Goal: Task Accomplishment & Management: Manage account settings

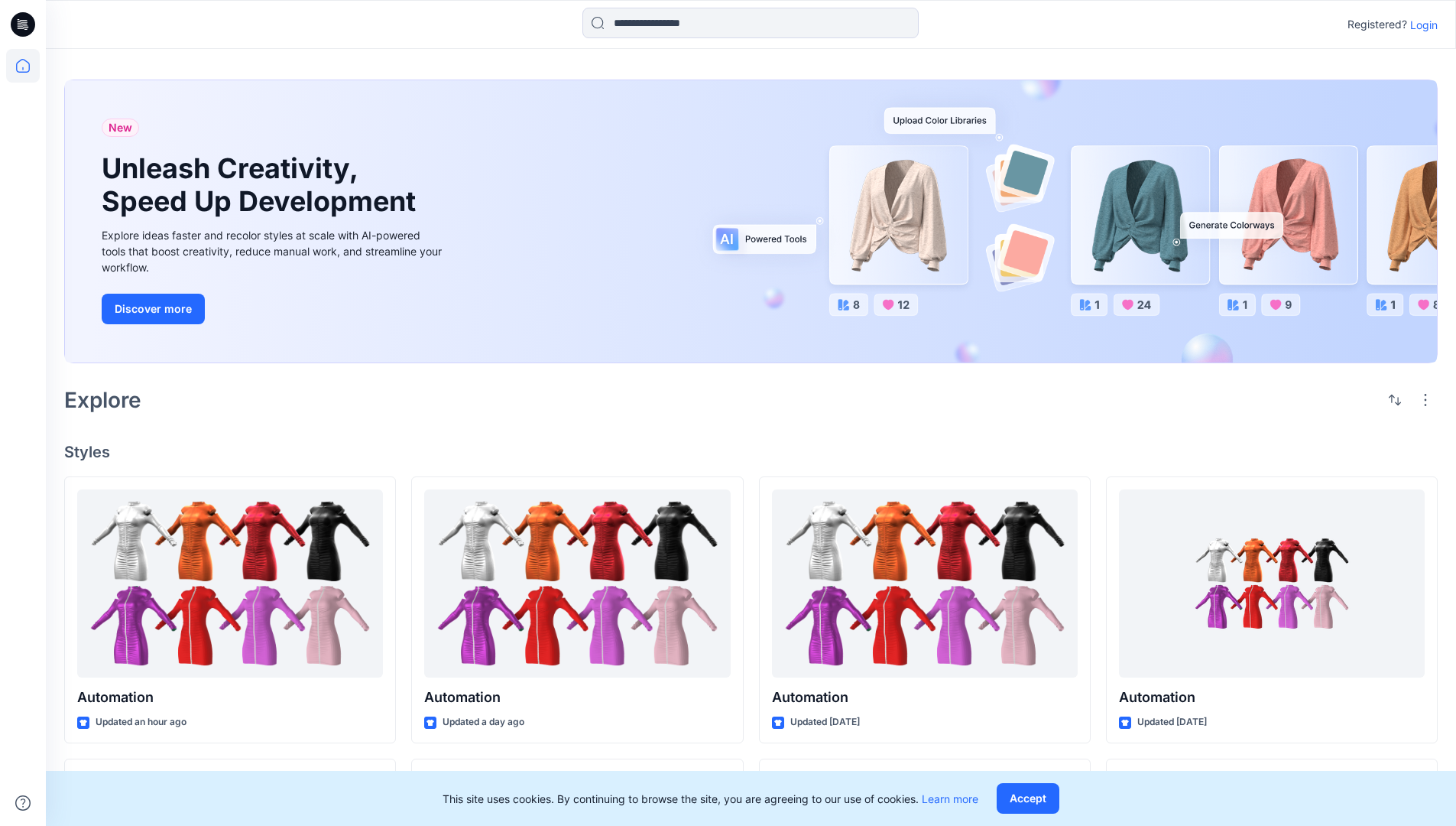
click at [1420, 25] on p "Login" at bounding box center [1424, 25] width 27 height 16
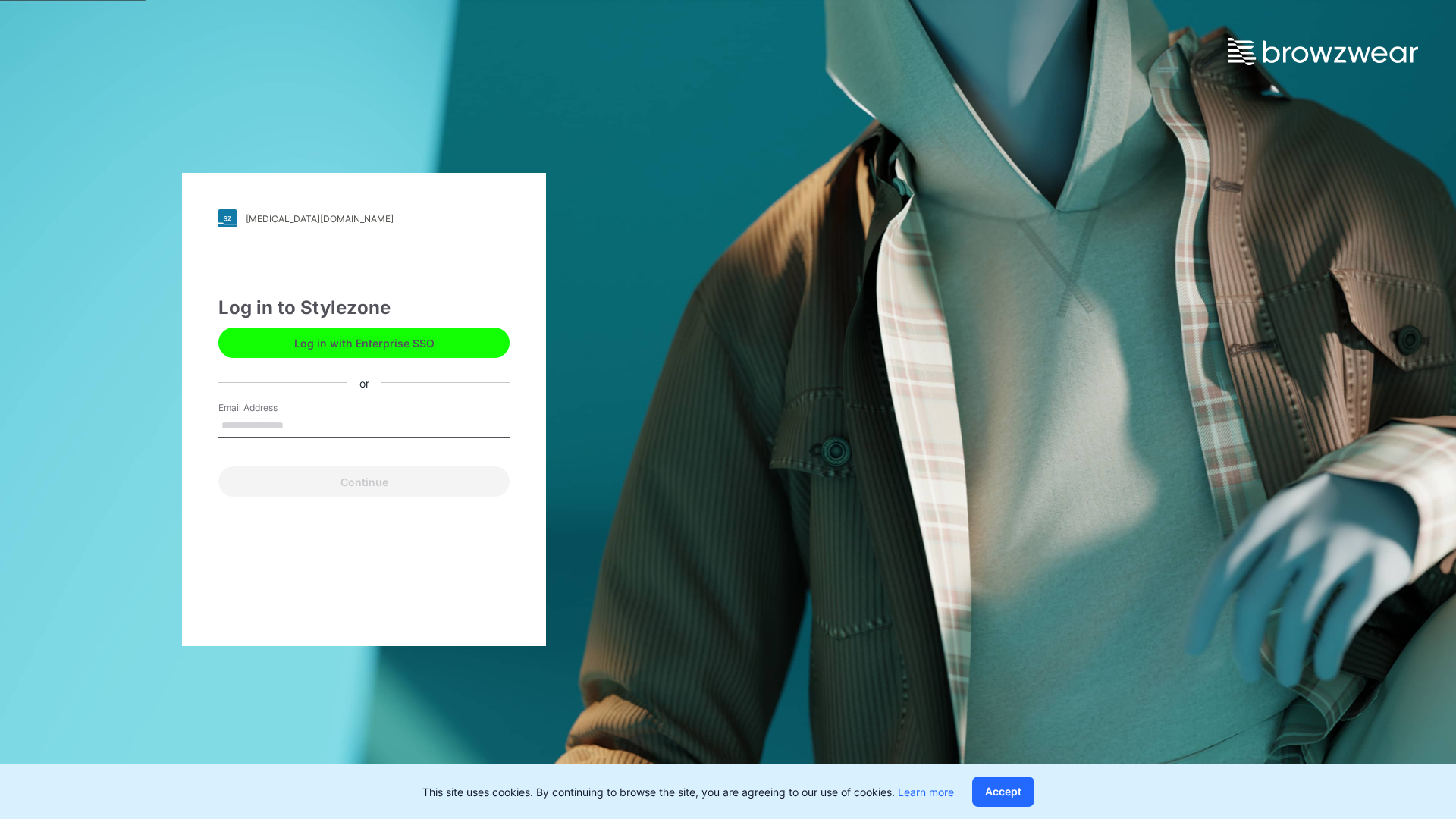
click at [300, 425] on input "Email Address" at bounding box center [364, 426] width 291 height 23
type input "**********"
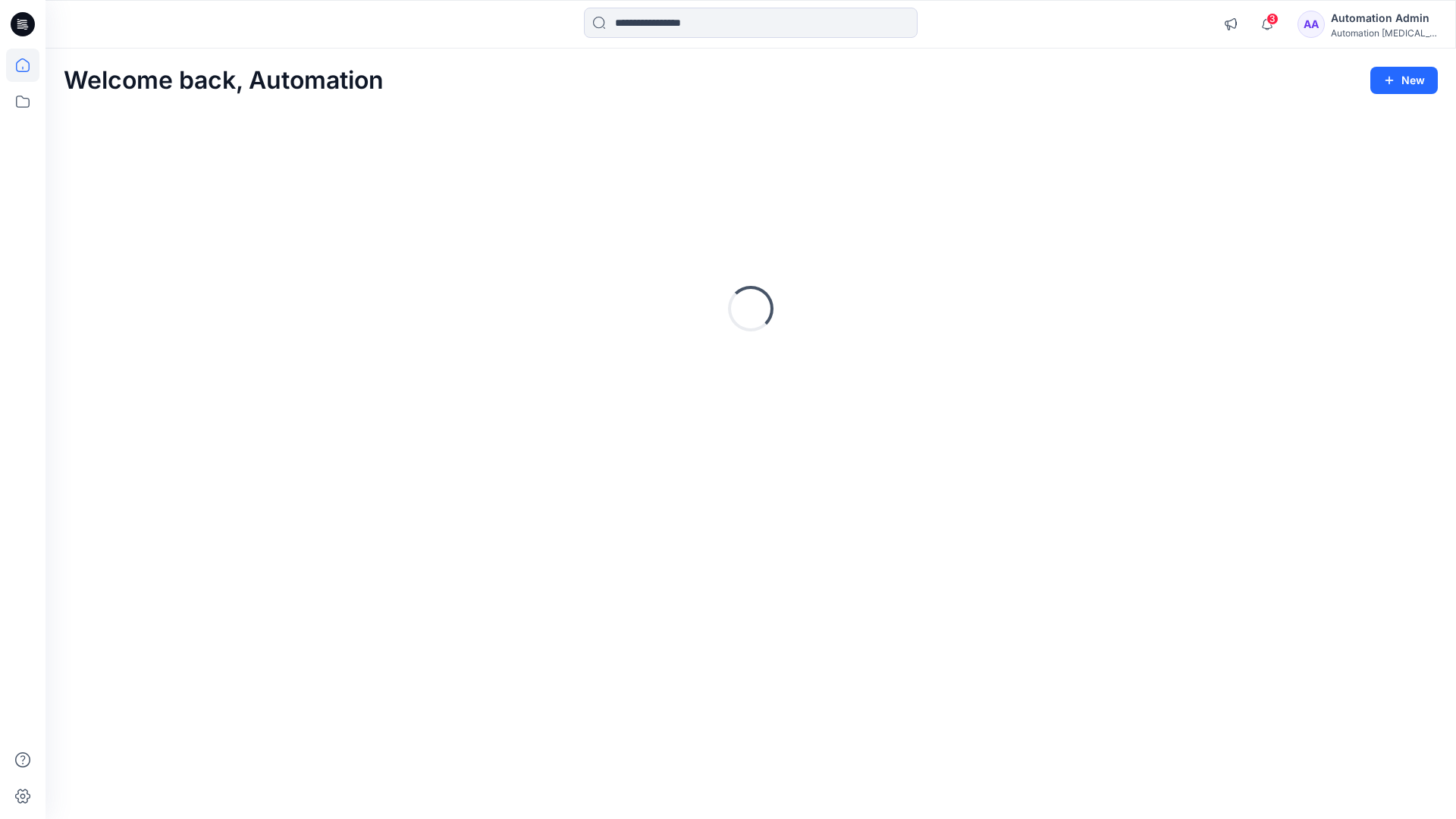
click at [29, 65] on icon at bounding box center [23, 65] width 13 height 13
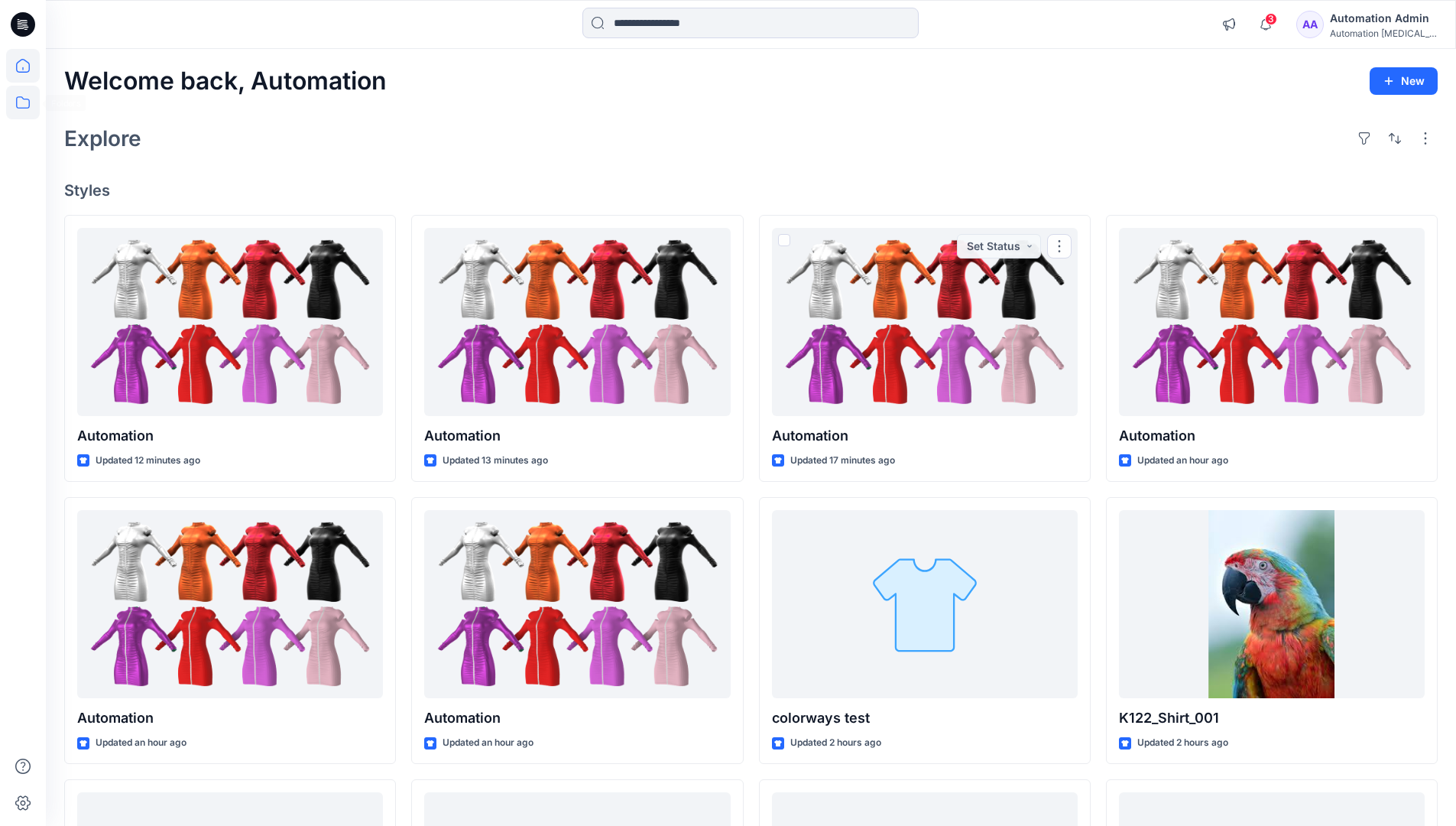
click at [21, 98] on icon at bounding box center [23, 103] width 34 height 34
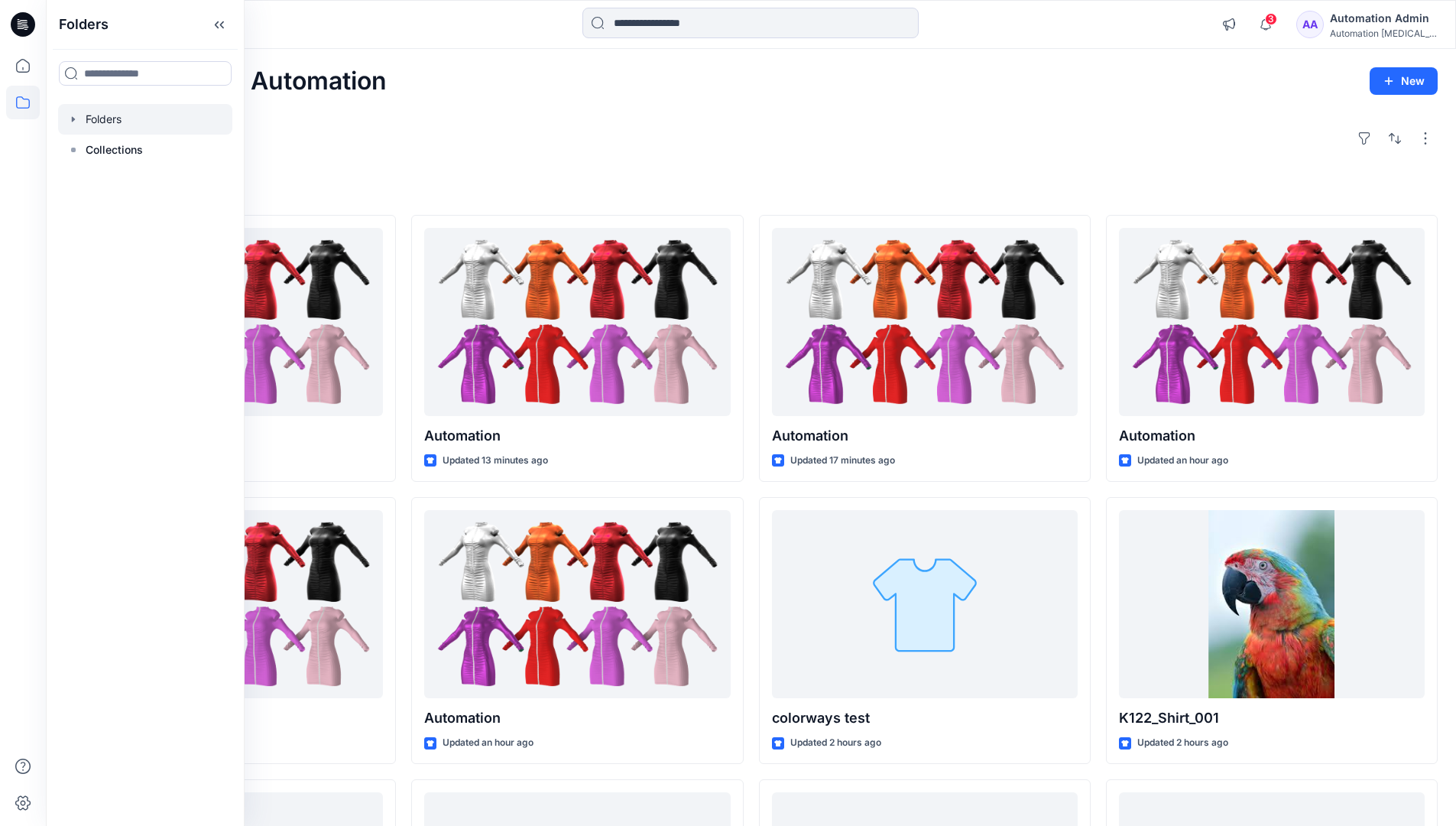
click at [126, 121] on div at bounding box center [144, 120] width 174 height 31
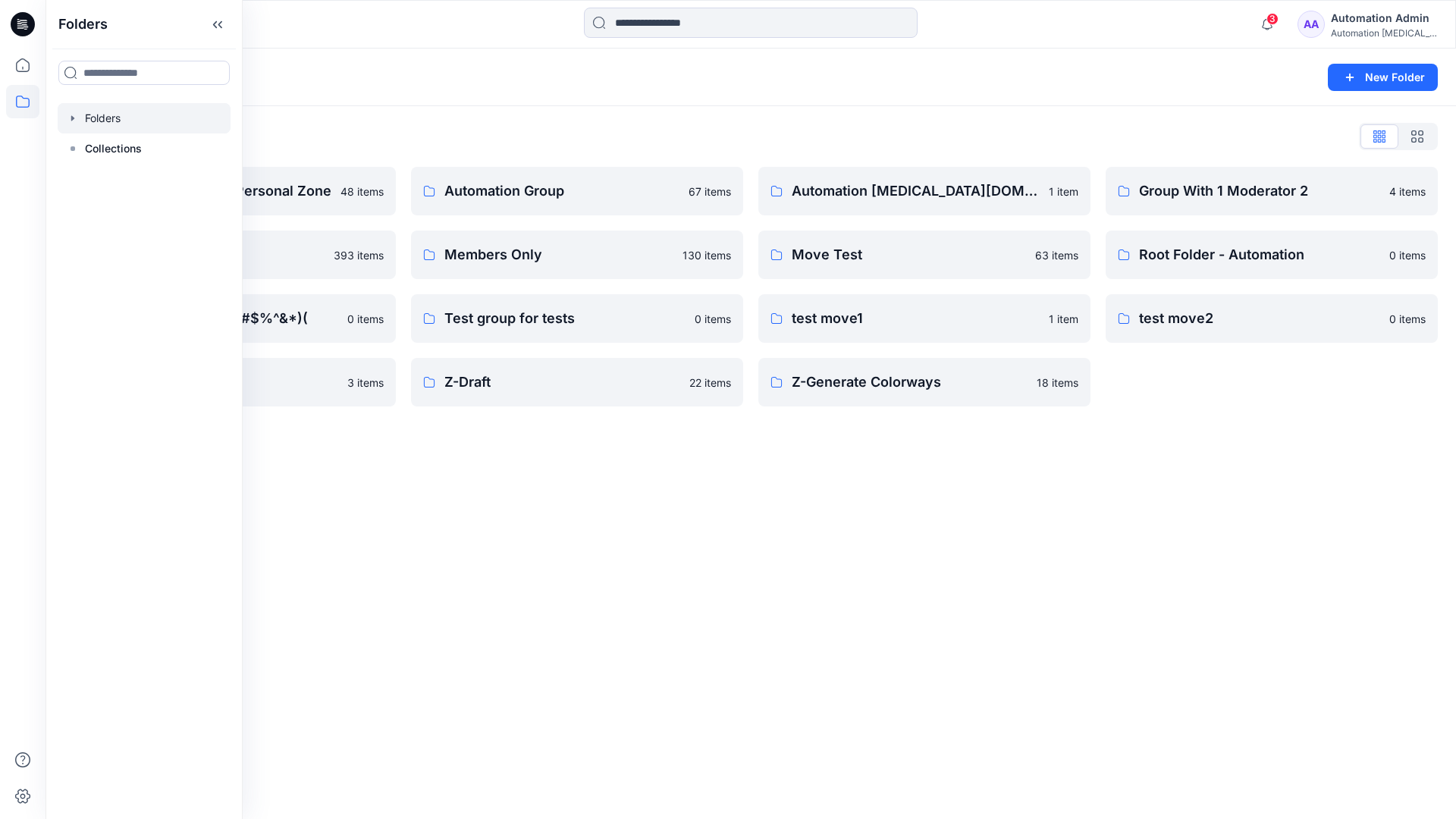
click at [1268, 111] on div "Folders List Automation Admin's Personal Zone 48 items member folder 393 items …" at bounding box center [751, 265] width 1411 height 318
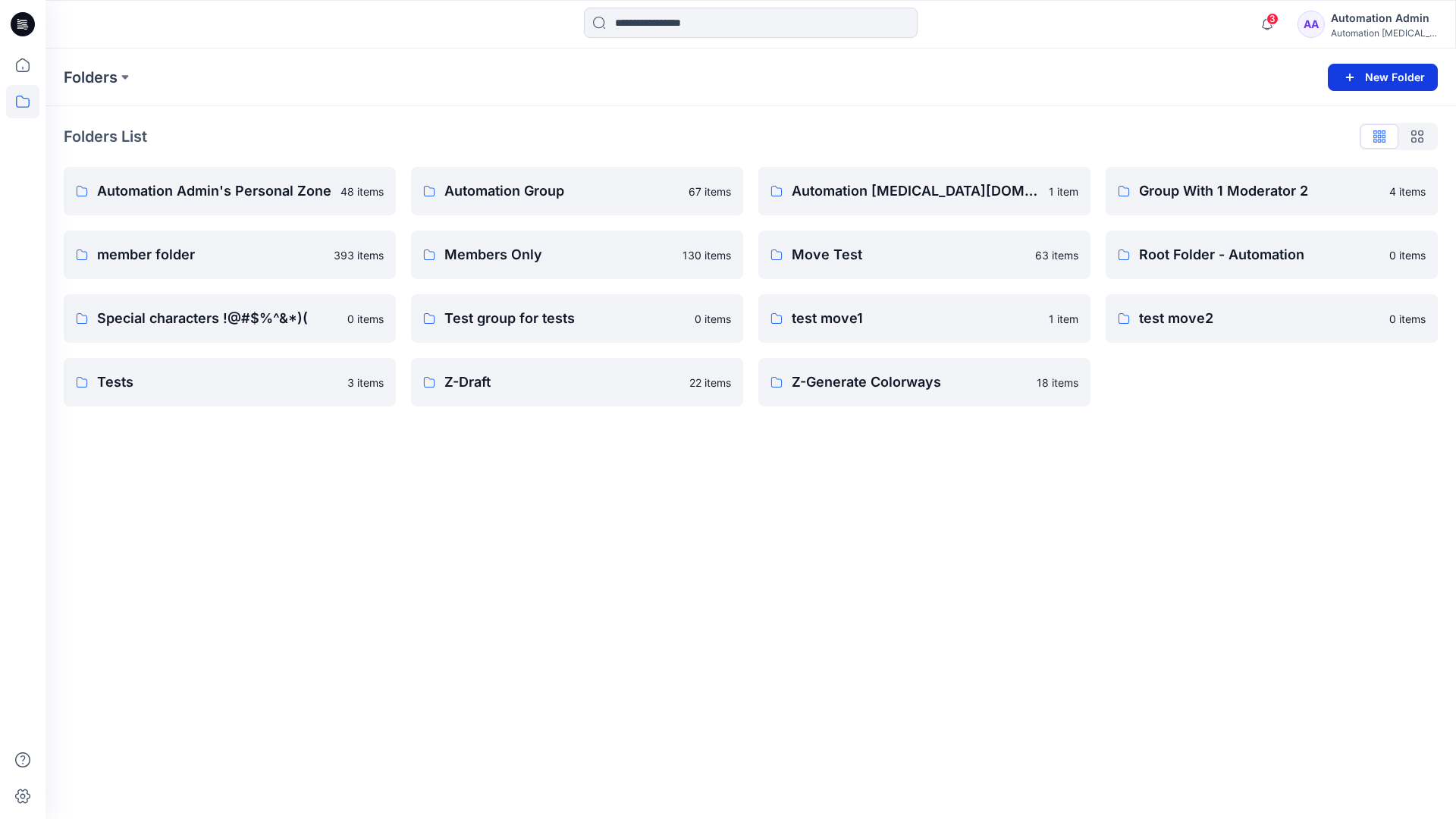
click at [1364, 77] on button "New Folder" at bounding box center [1383, 77] width 110 height 27
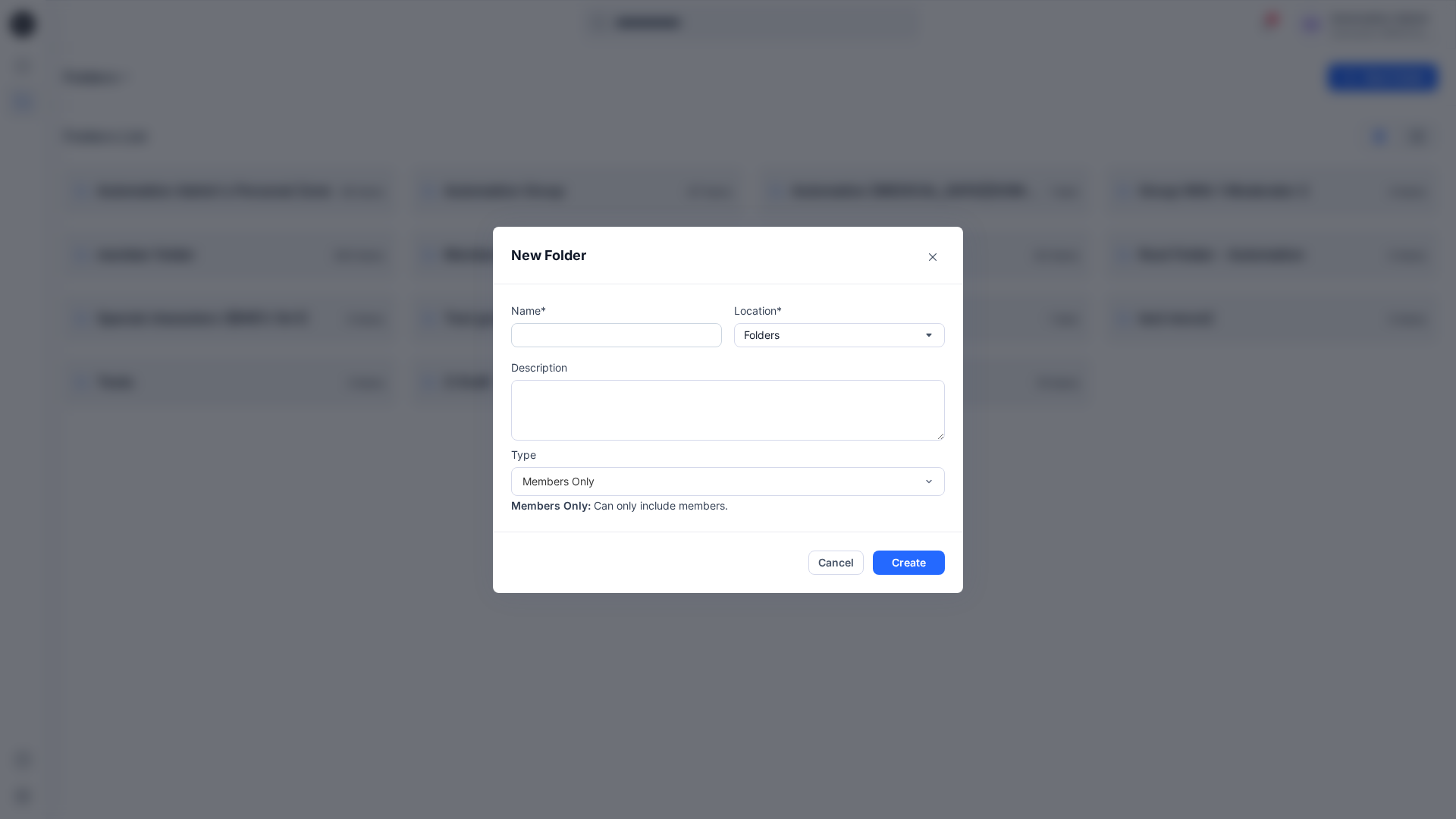
click at [593, 342] on input "text" at bounding box center [616, 335] width 210 height 24
type input "**********"
click at [896, 559] on button "Create" at bounding box center [909, 562] width 72 height 24
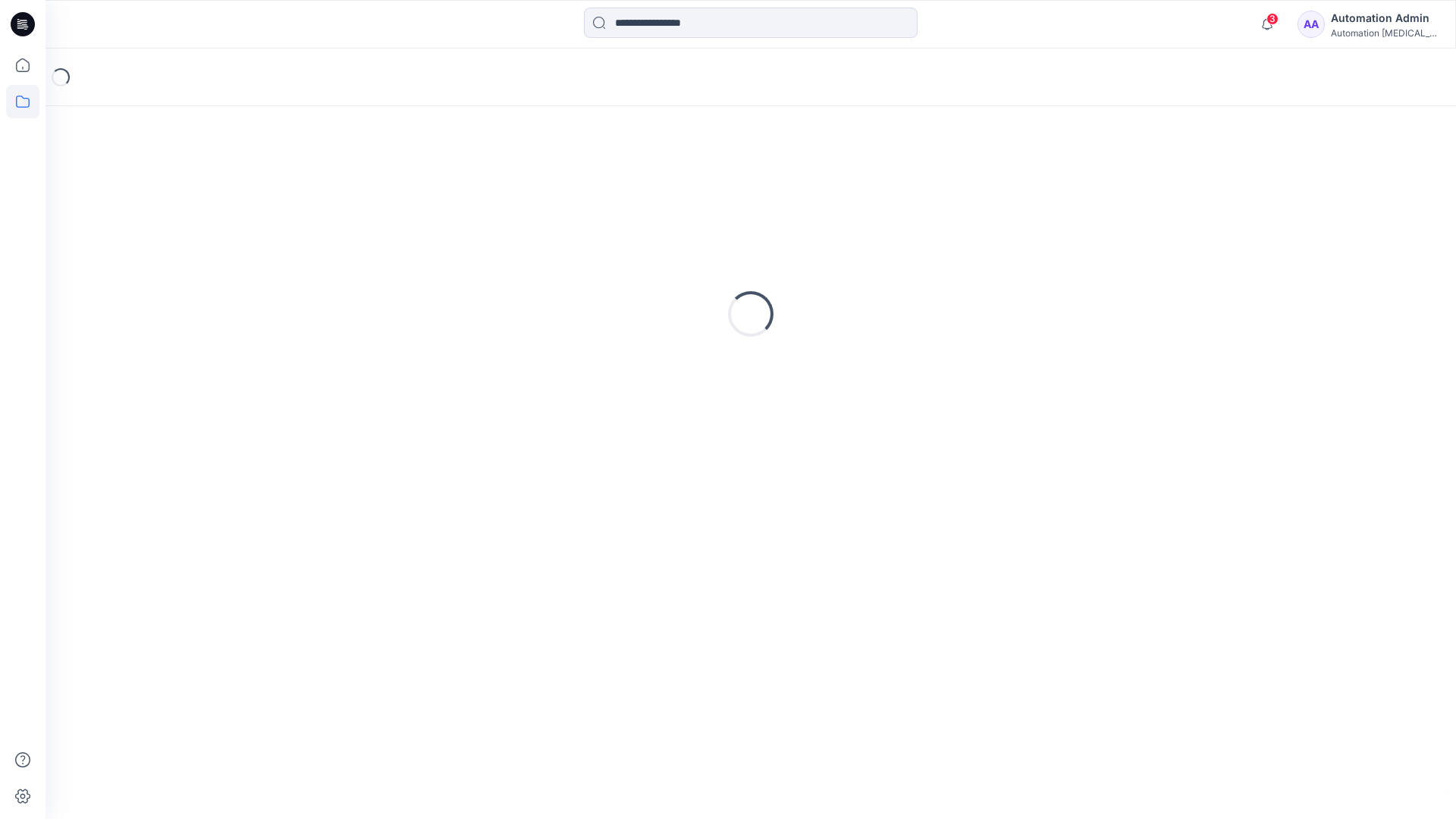
click at [26, 17] on icon at bounding box center [23, 24] width 24 height 24
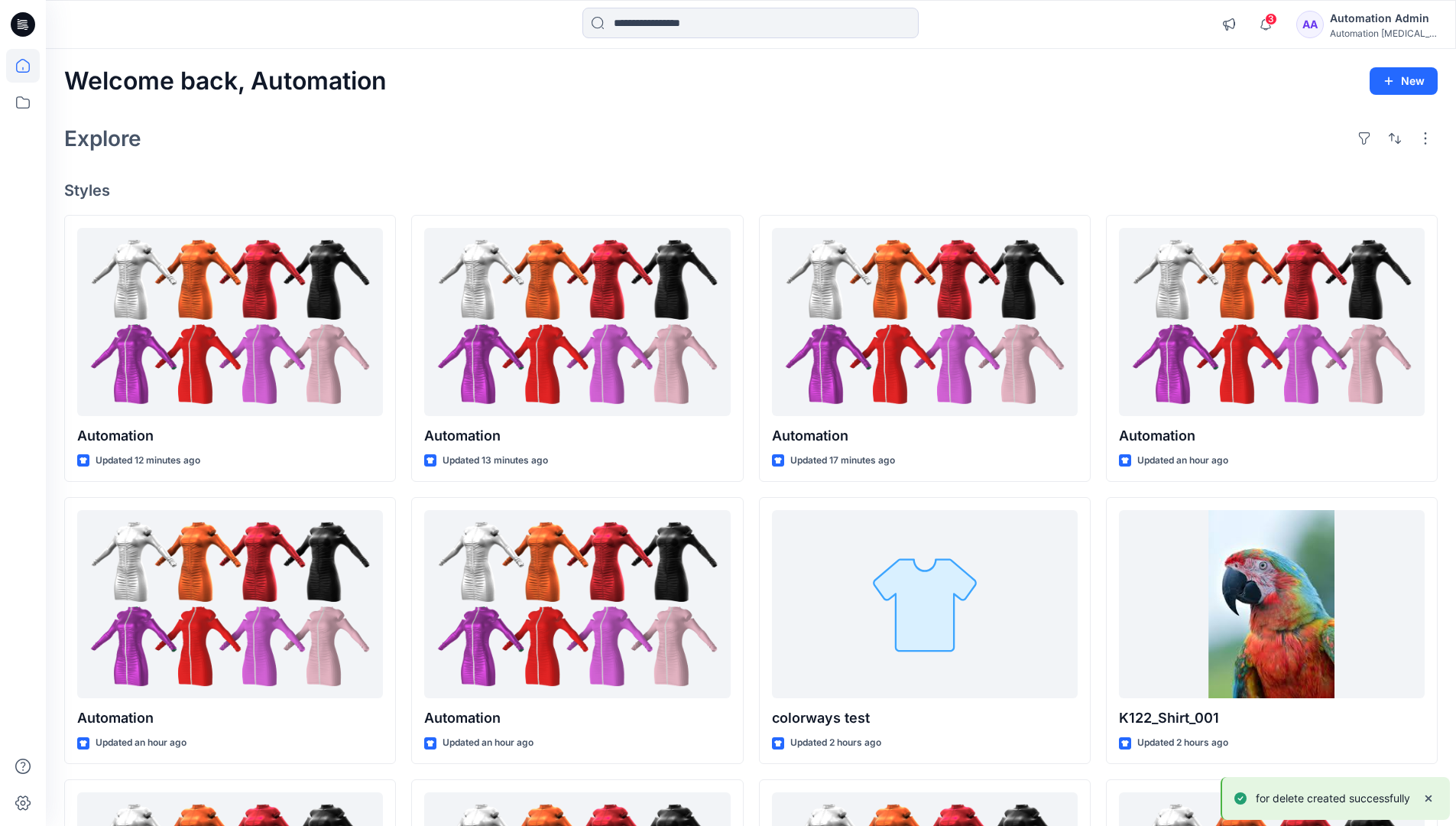
click at [1380, 15] on div "Automation Admin" at bounding box center [1384, 19] width 107 height 19
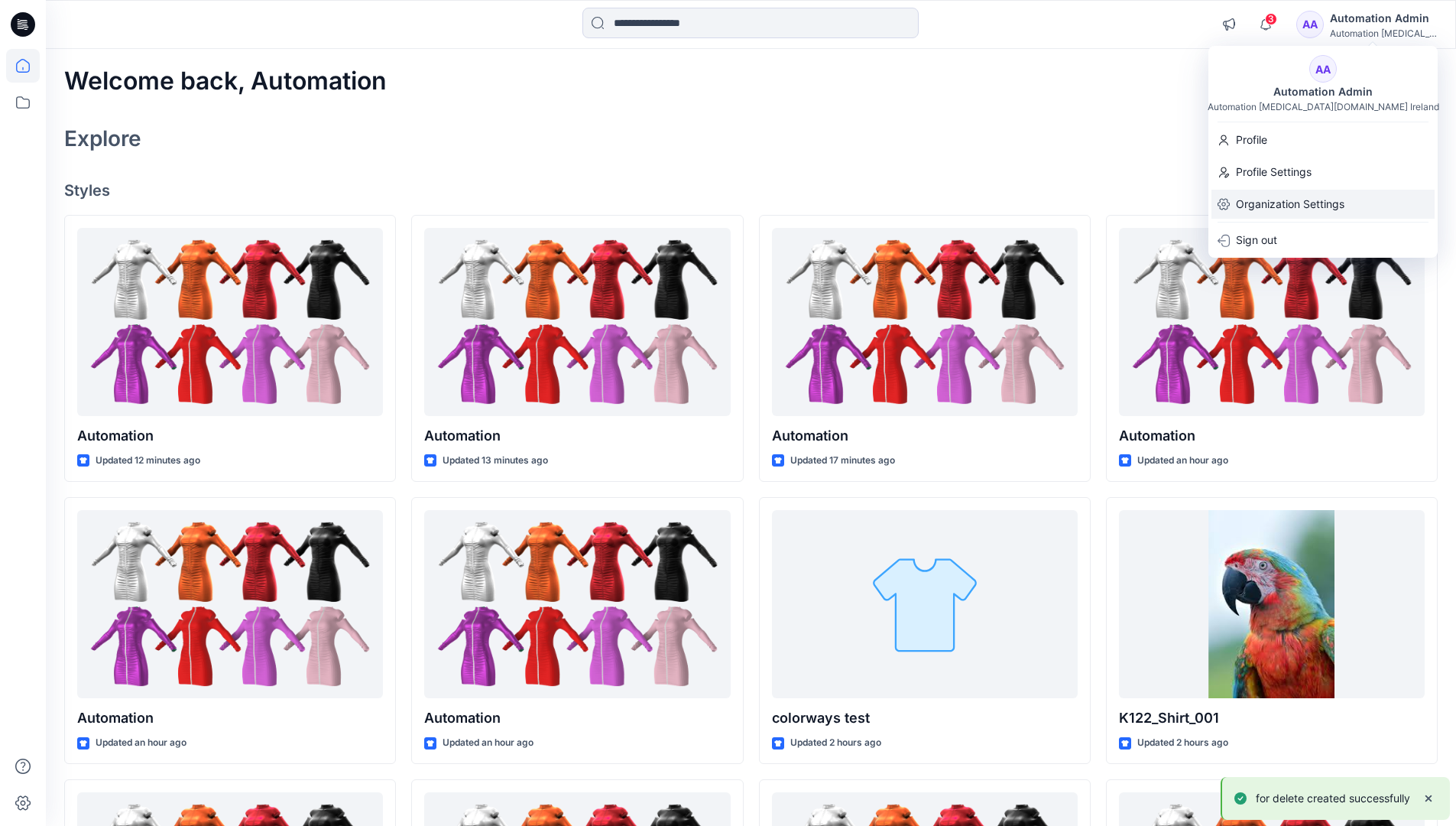
click at [1326, 200] on p "Organization Settings" at bounding box center [1291, 204] width 109 height 29
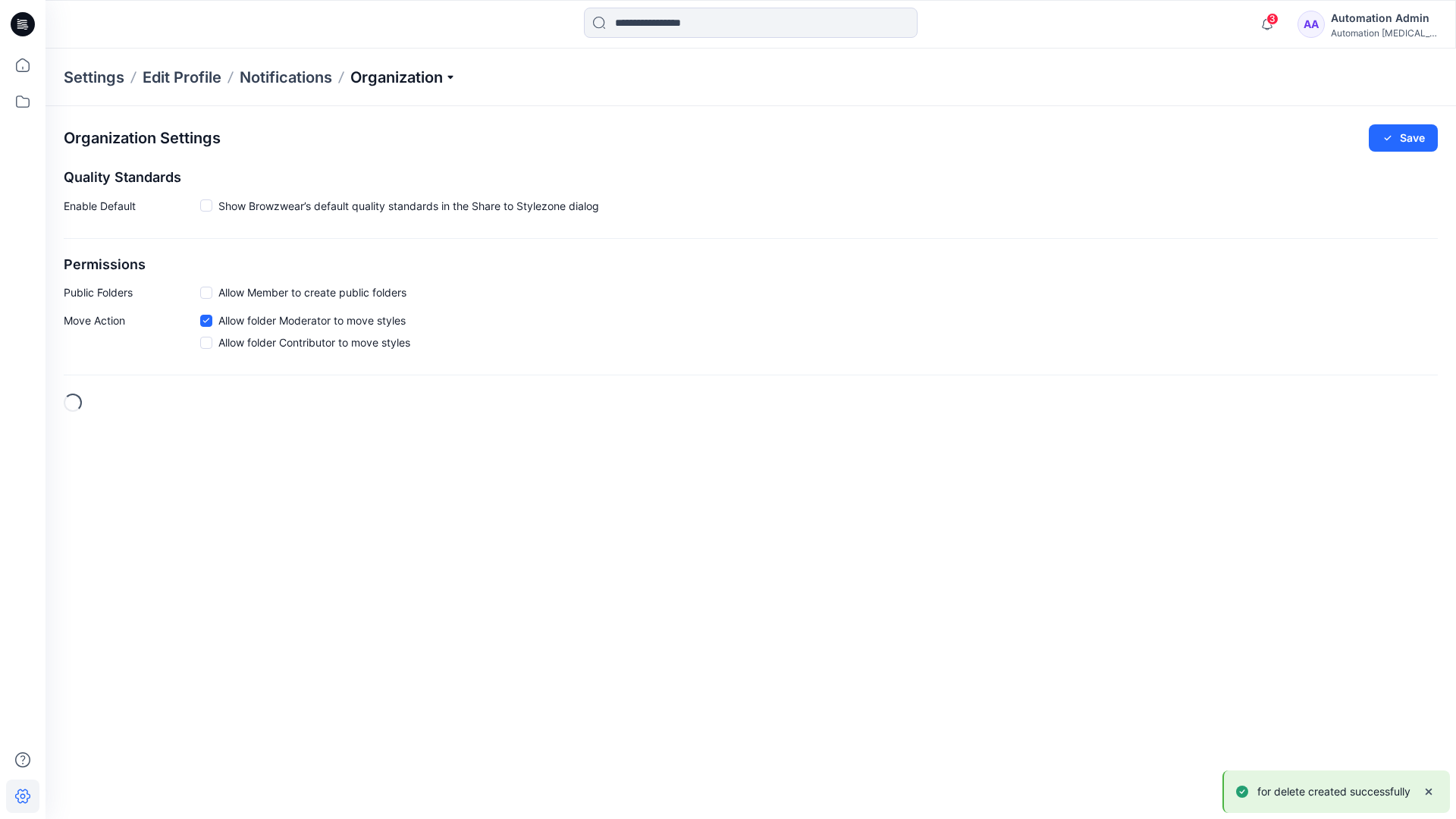
click at [433, 77] on p "Organization" at bounding box center [403, 77] width 106 height 21
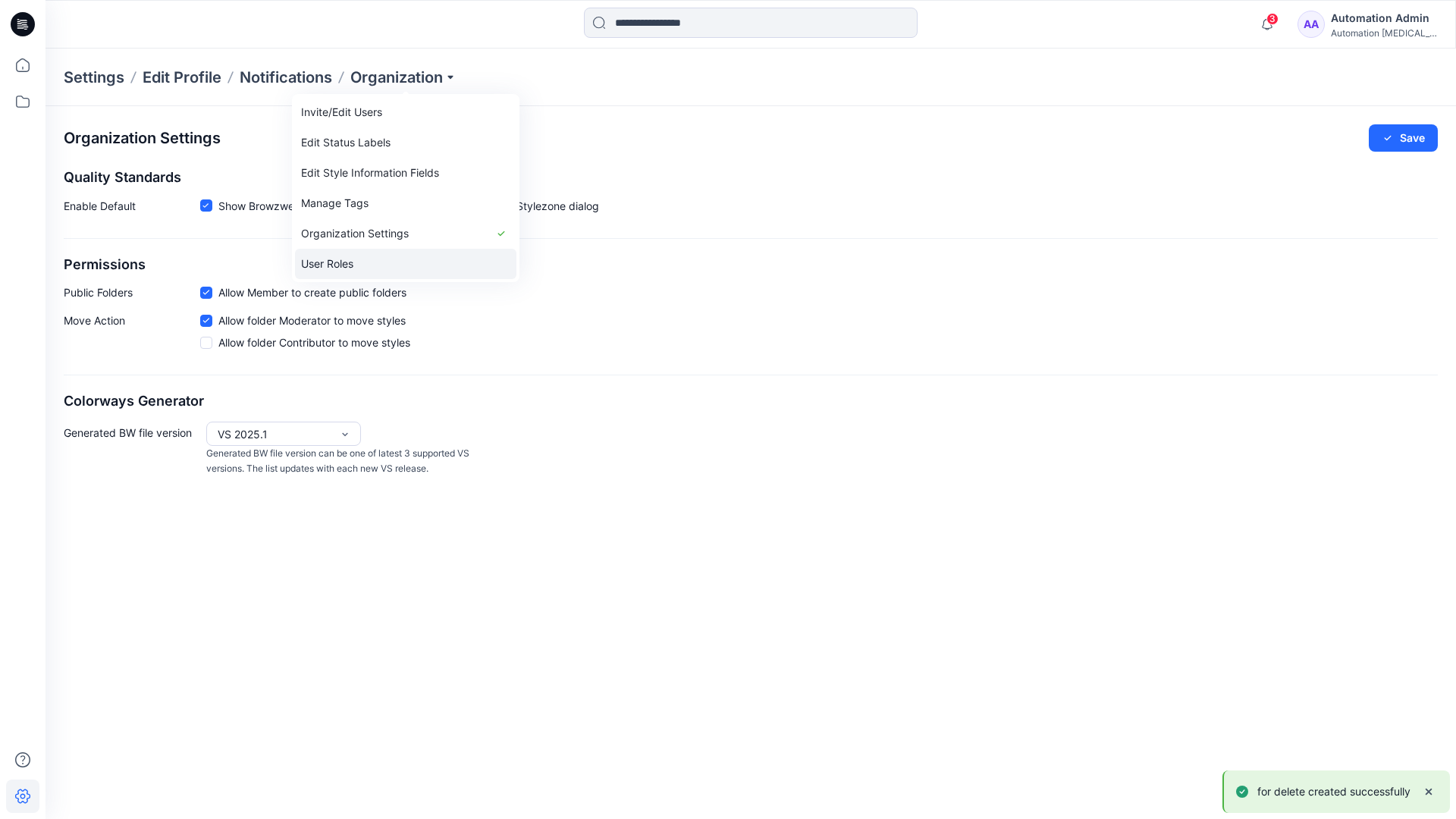
click at [389, 260] on link "User Roles" at bounding box center [405, 264] width 221 height 30
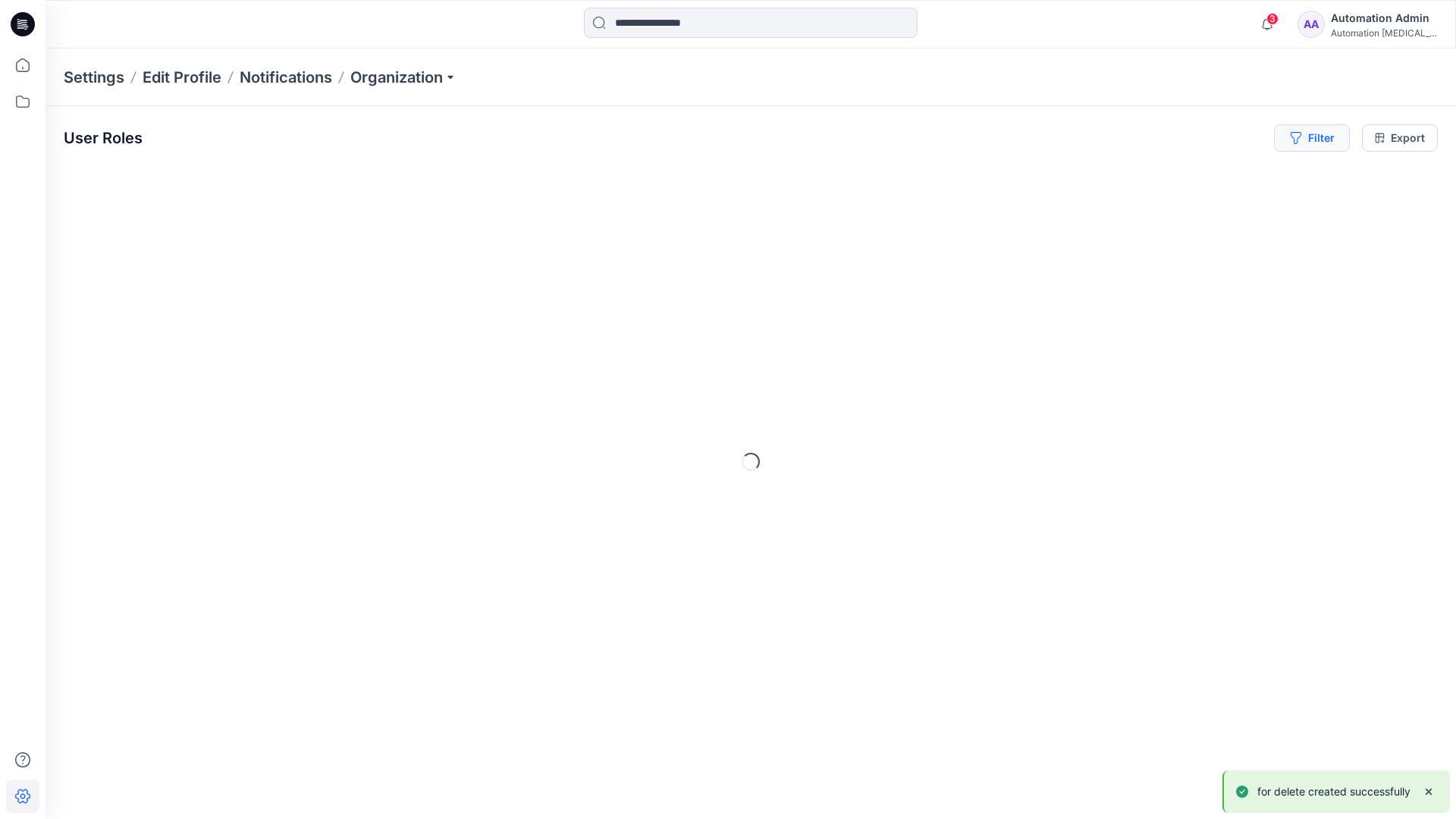
click at [1293, 141] on icon "button" at bounding box center [1295, 138] width 11 height 12
click at [1053, 178] on div at bounding box center [1081, 178] width 157 height 19
type input "**********"
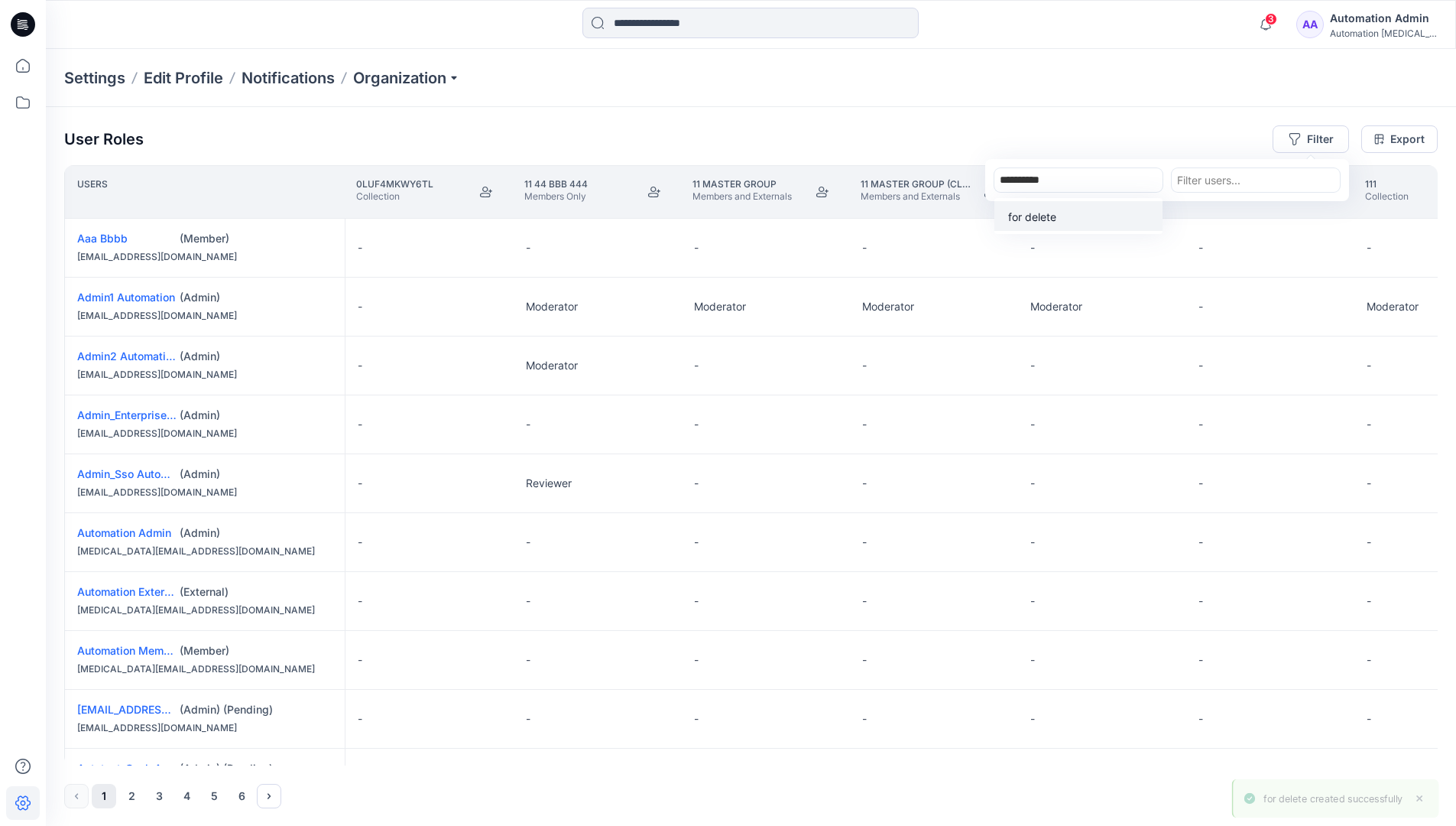
click at [1038, 213] on p "for delete" at bounding box center [1032, 216] width 48 height 16
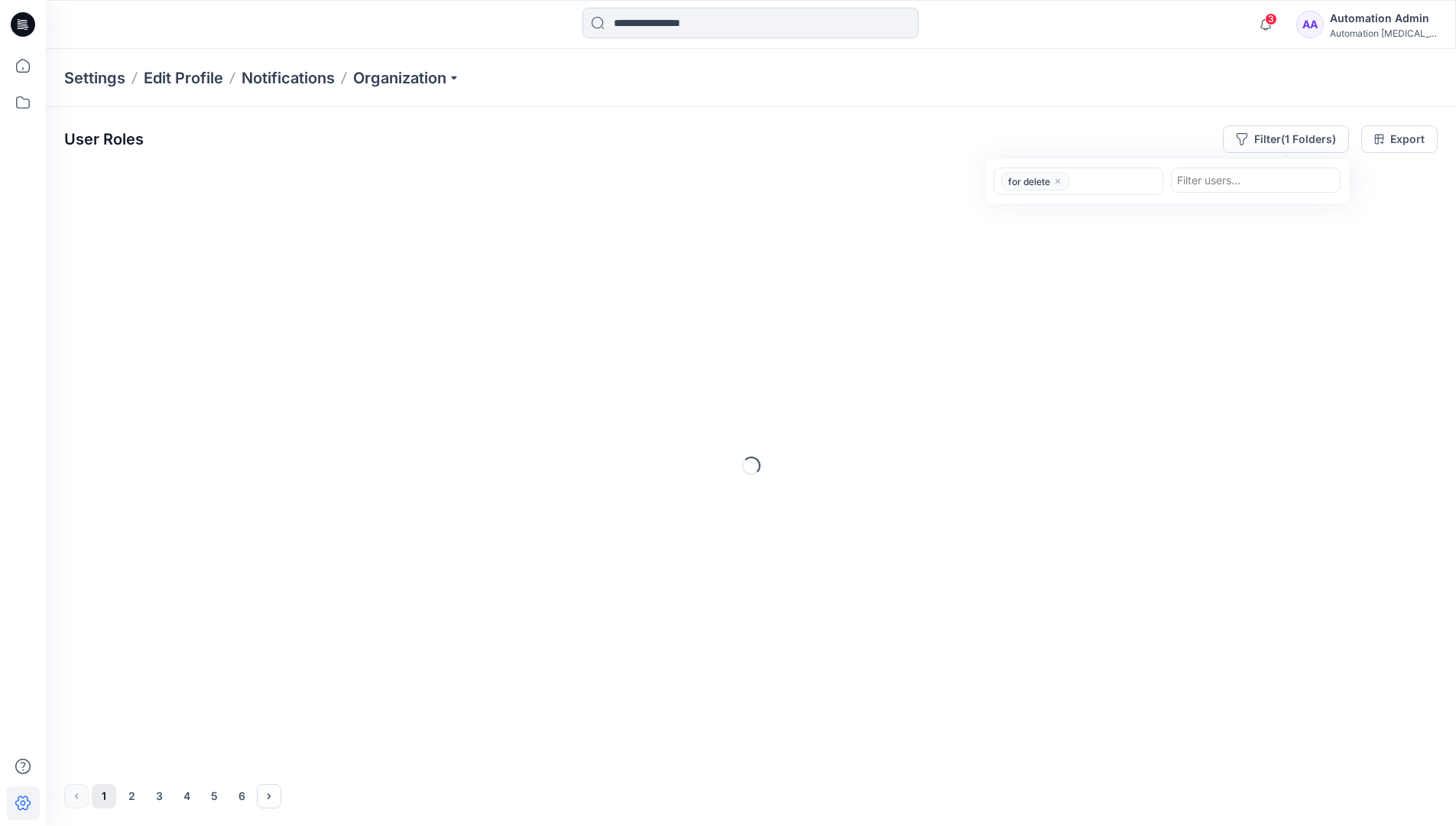
click at [1126, 132] on div "User Roles Filter (1 Folders) option for delete, selected. for delete Filter us…" at bounding box center [751, 139] width 1374 height 27
click at [29, 107] on icon at bounding box center [23, 103] width 34 height 34
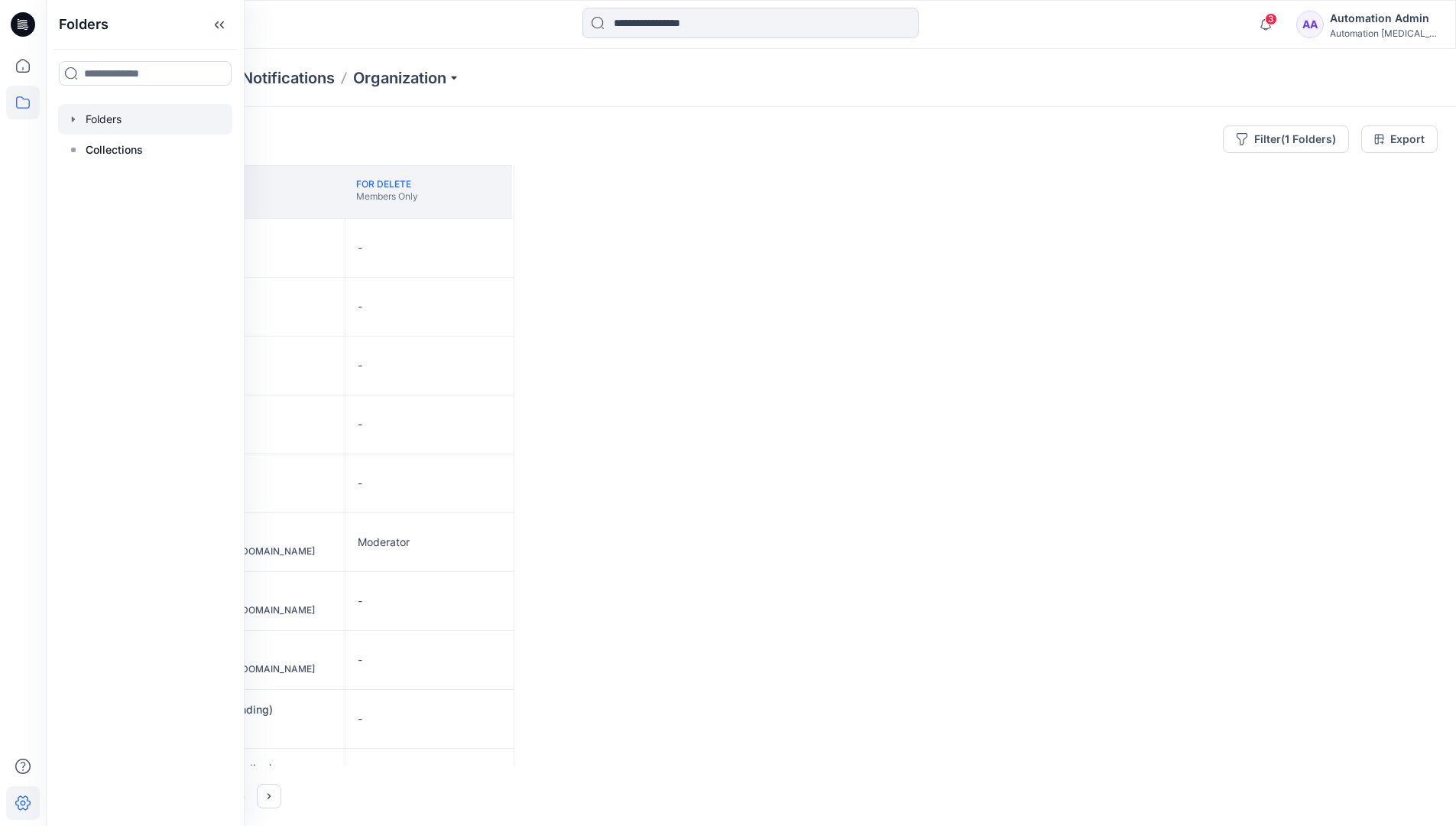
click at [115, 121] on div at bounding box center [144, 120] width 174 height 31
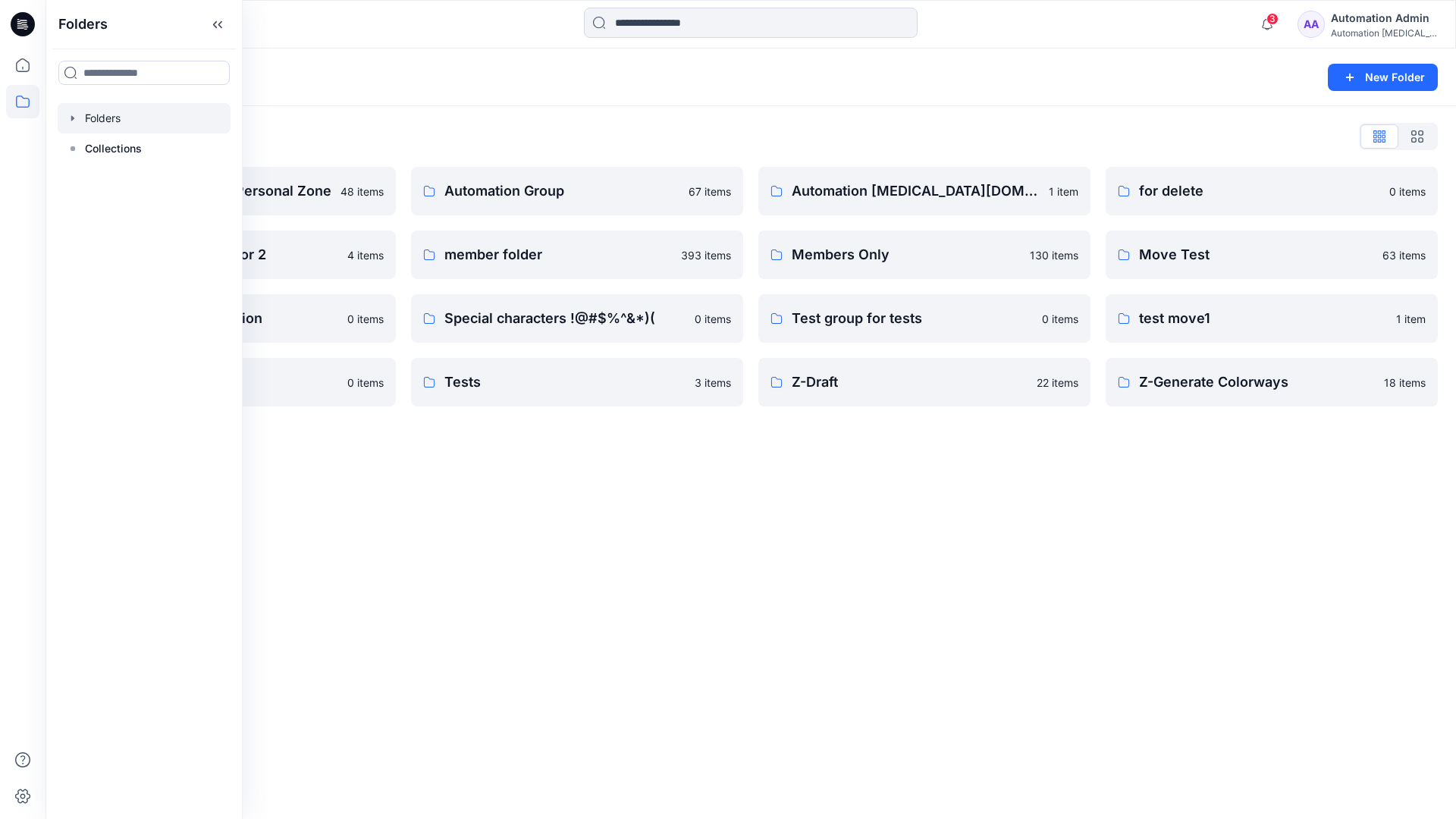
click at [929, 465] on div "Folders New Folder Folders List Automation Admin's Personal Zone 48 items Group…" at bounding box center [751, 433] width 1411 height 770
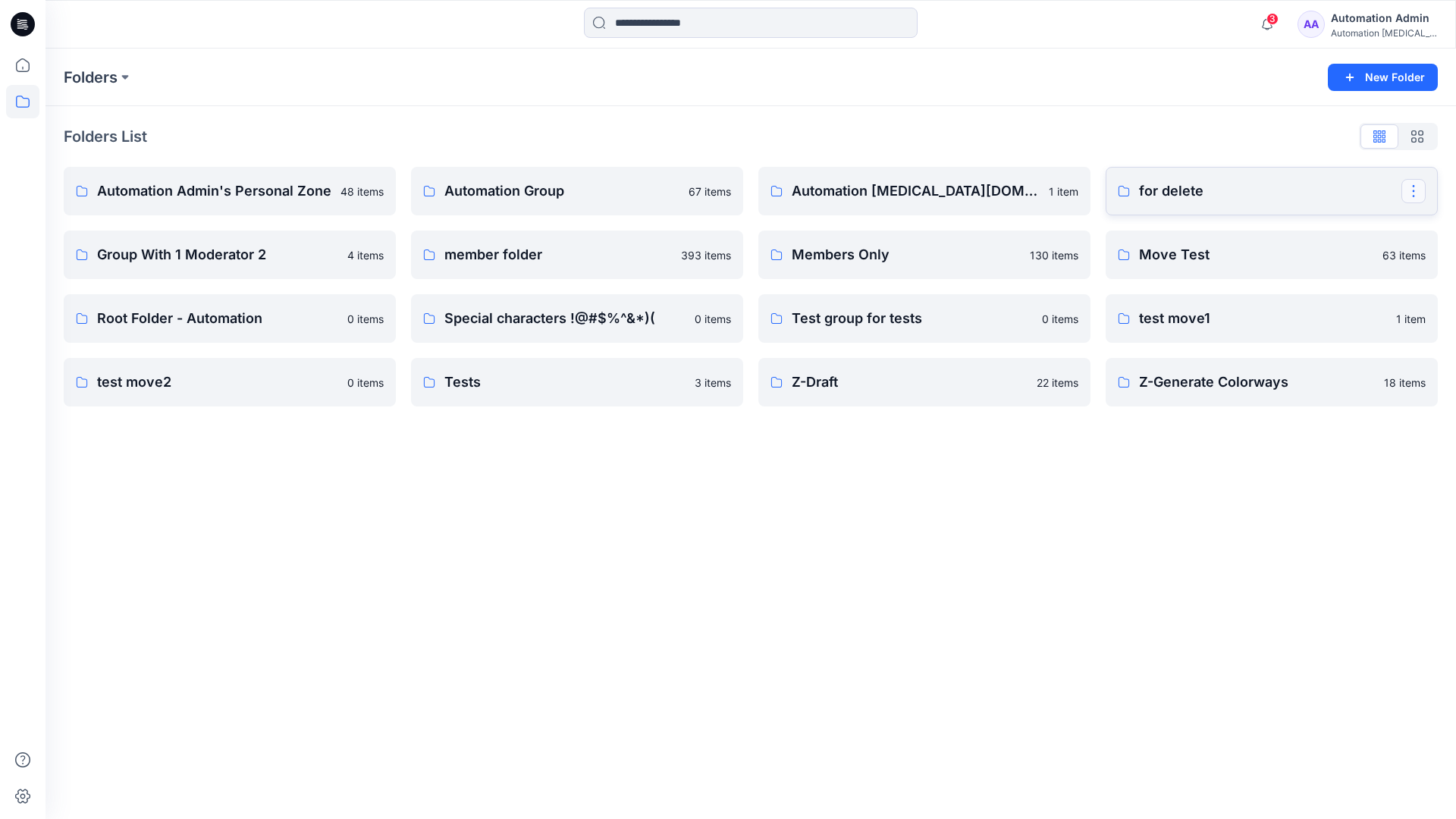
click at [1413, 186] on button "button" at bounding box center [1413, 191] width 24 height 24
click at [1338, 310] on p "[PERSON_NAME]" at bounding box center [1329, 317] width 86 height 16
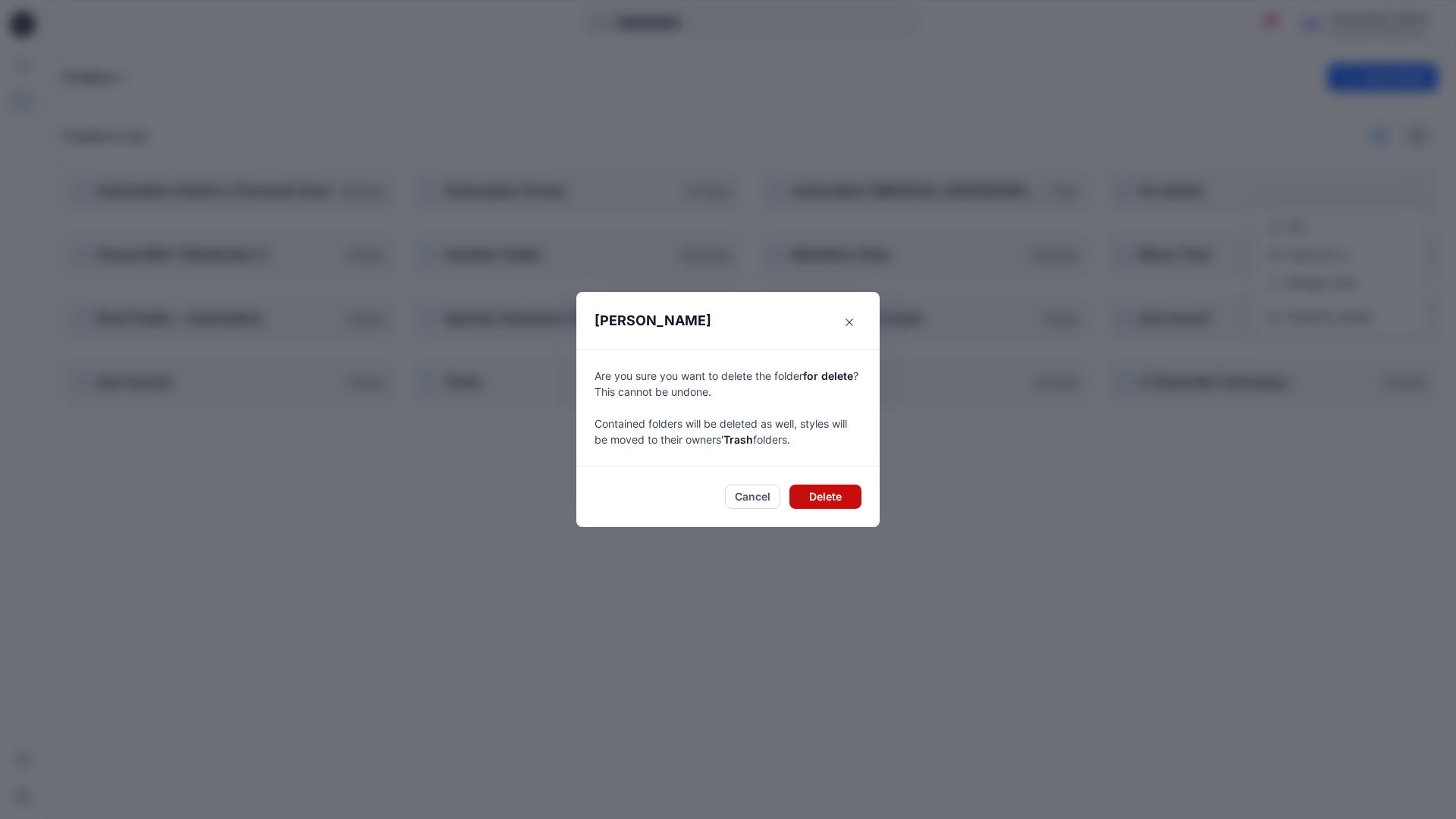
click at [846, 496] on button "Delete" at bounding box center [826, 497] width 72 height 24
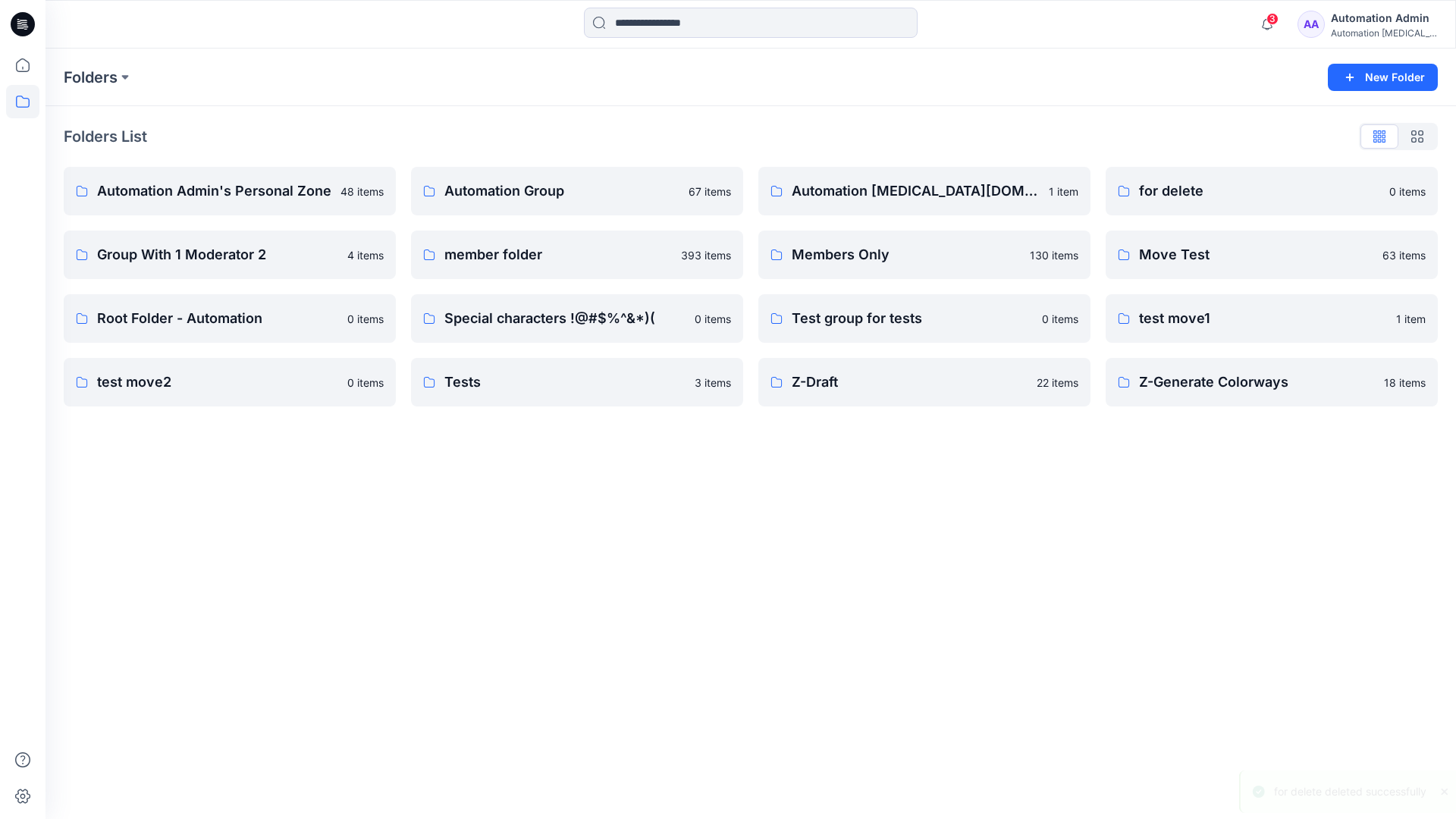
click at [1350, 24] on div "Automation Admin" at bounding box center [1384, 19] width 106 height 19
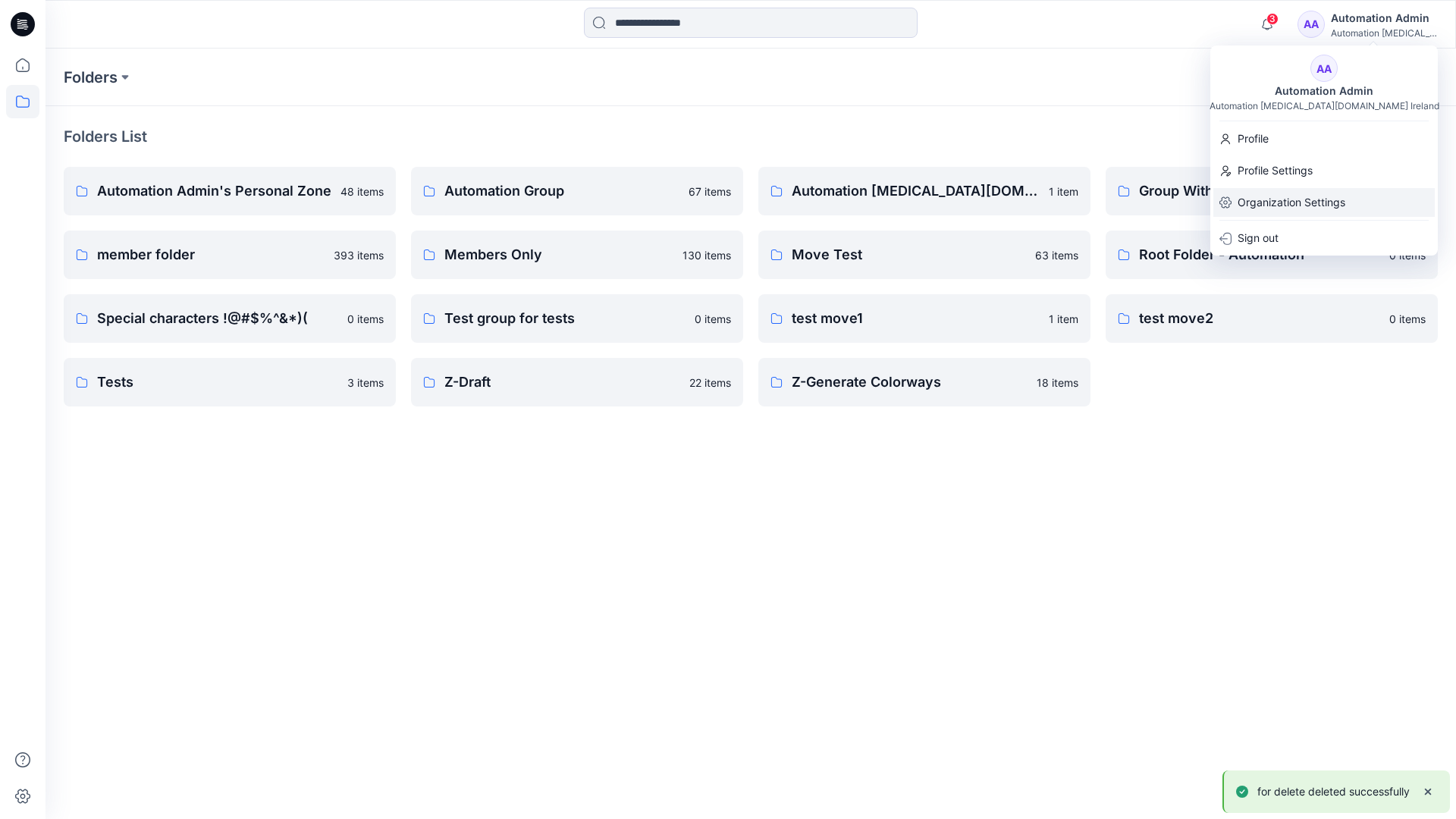
click at [1315, 200] on p "Organization Settings" at bounding box center [1291, 202] width 108 height 29
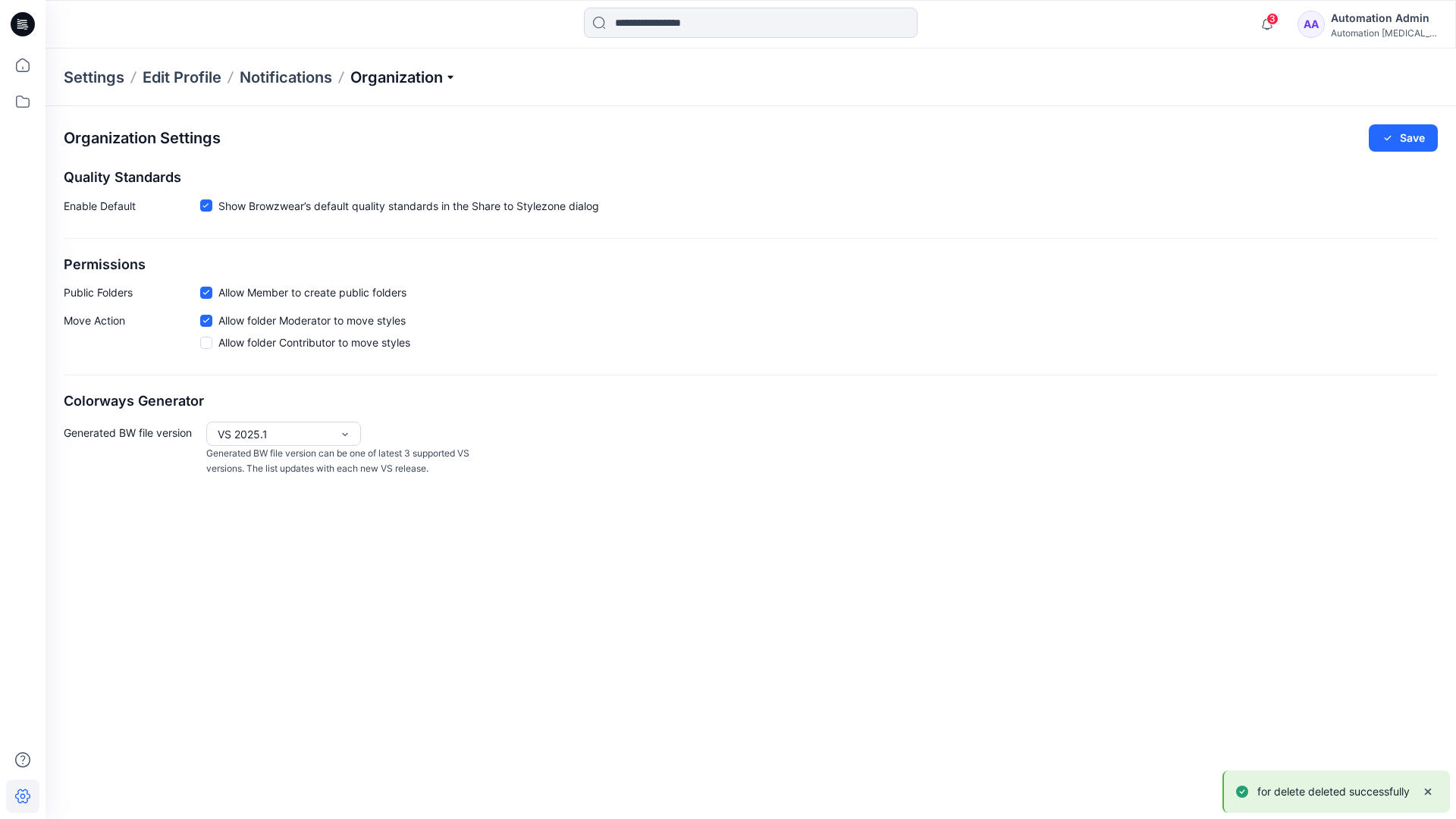
click at [444, 75] on p "Organization" at bounding box center [403, 77] width 106 height 21
click at [396, 265] on link "User Roles" at bounding box center [405, 264] width 221 height 30
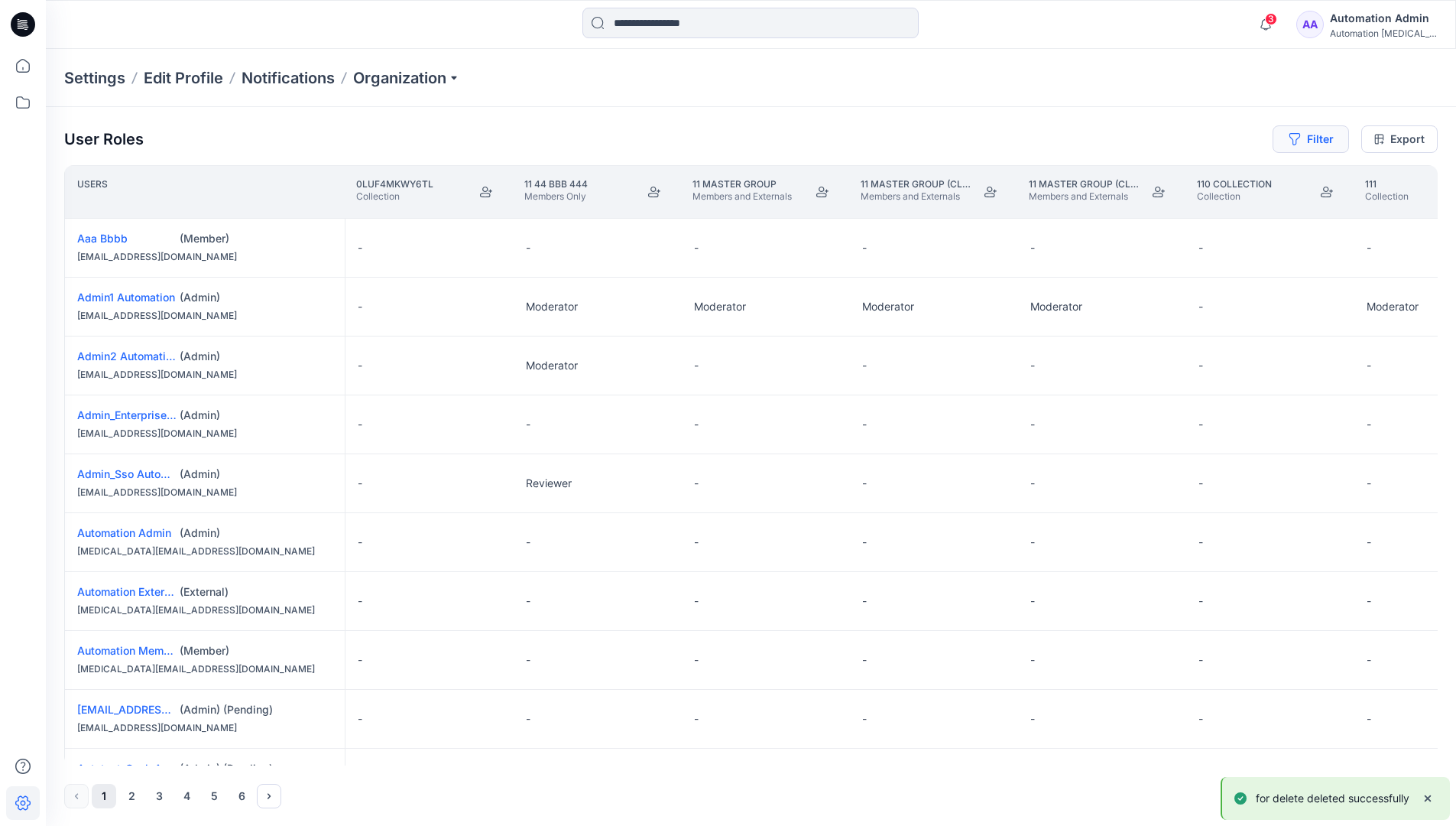
click at [1305, 143] on button "Filter" at bounding box center [1311, 139] width 76 height 27
click at [1054, 174] on div at bounding box center [1078, 180] width 158 height 20
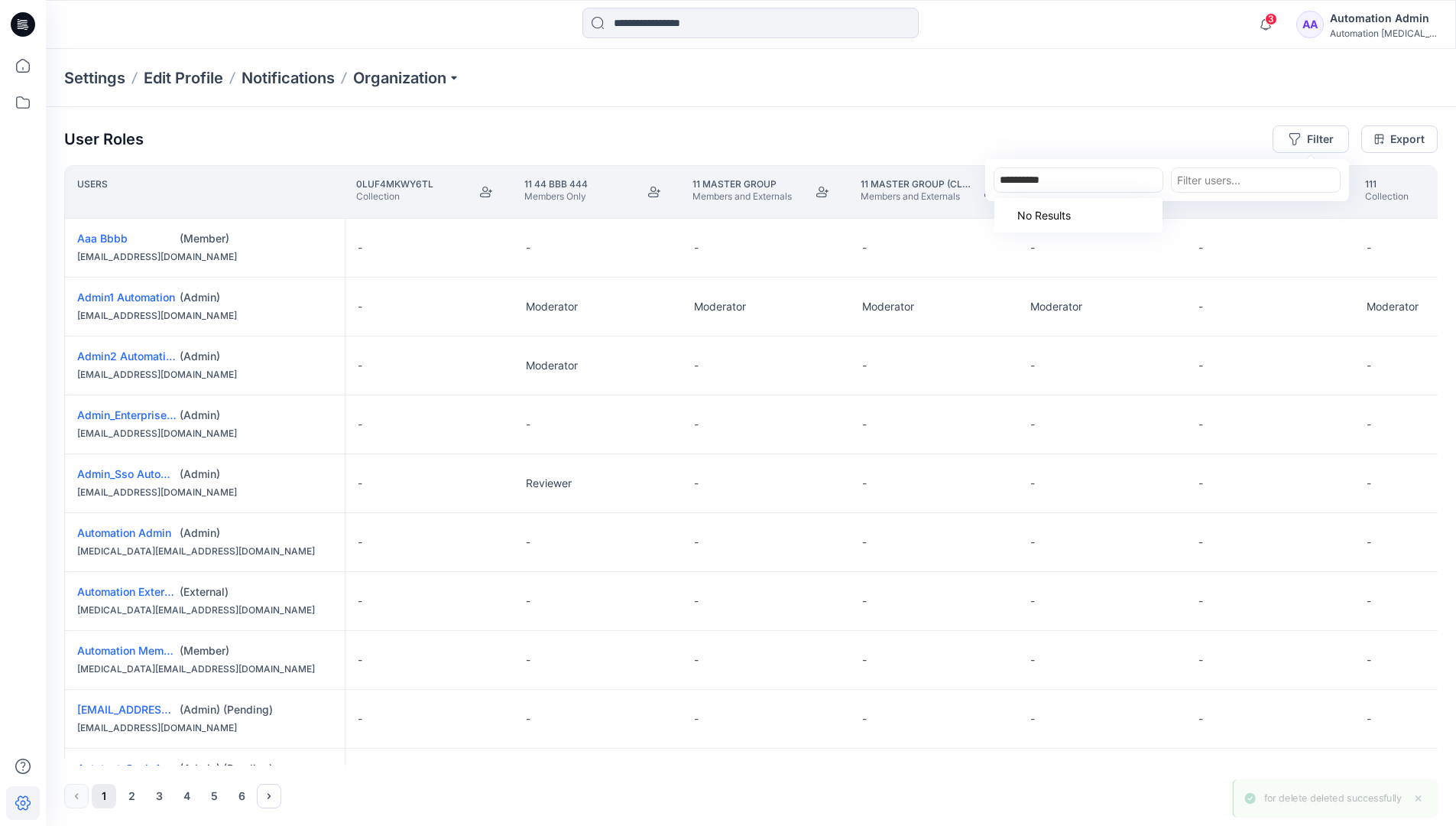
click at [1066, 209] on div "No Results" at bounding box center [1037, 215] width 86 height 28
type input "**********"
click at [1199, 100] on div "Settings Edit Profile Notifications Organization" at bounding box center [751, 78] width 1410 height 58
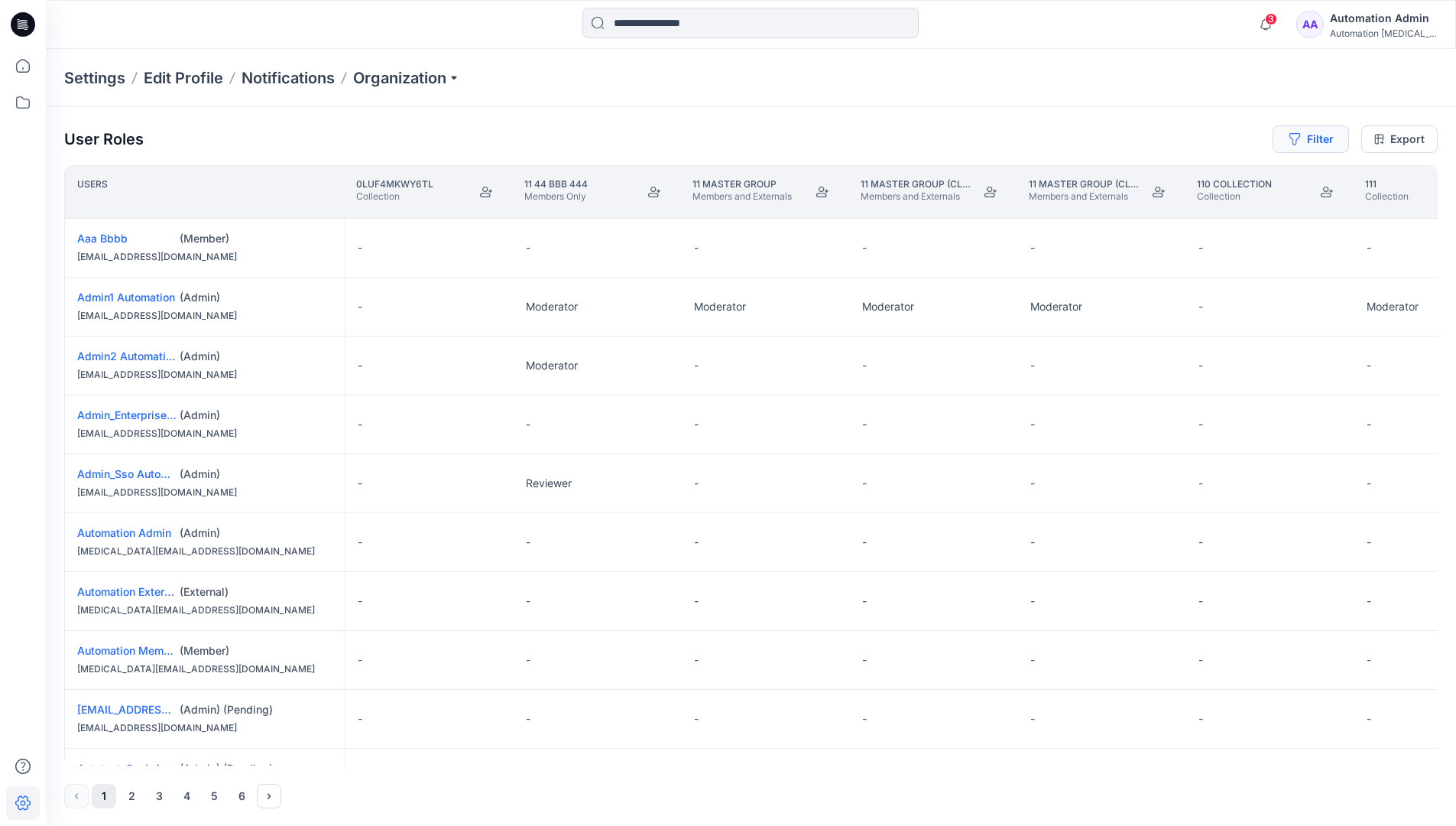
click at [1326, 136] on button "Filter" at bounding box center [1311, 139] width 76 height 27
click at [1097, 175] on div at bounding box center [1078, 180] width 158 height 20
type input "***"
click at [1105, 210] on div "Loading..." at bounding box center [1078, 215] width 168 height 28
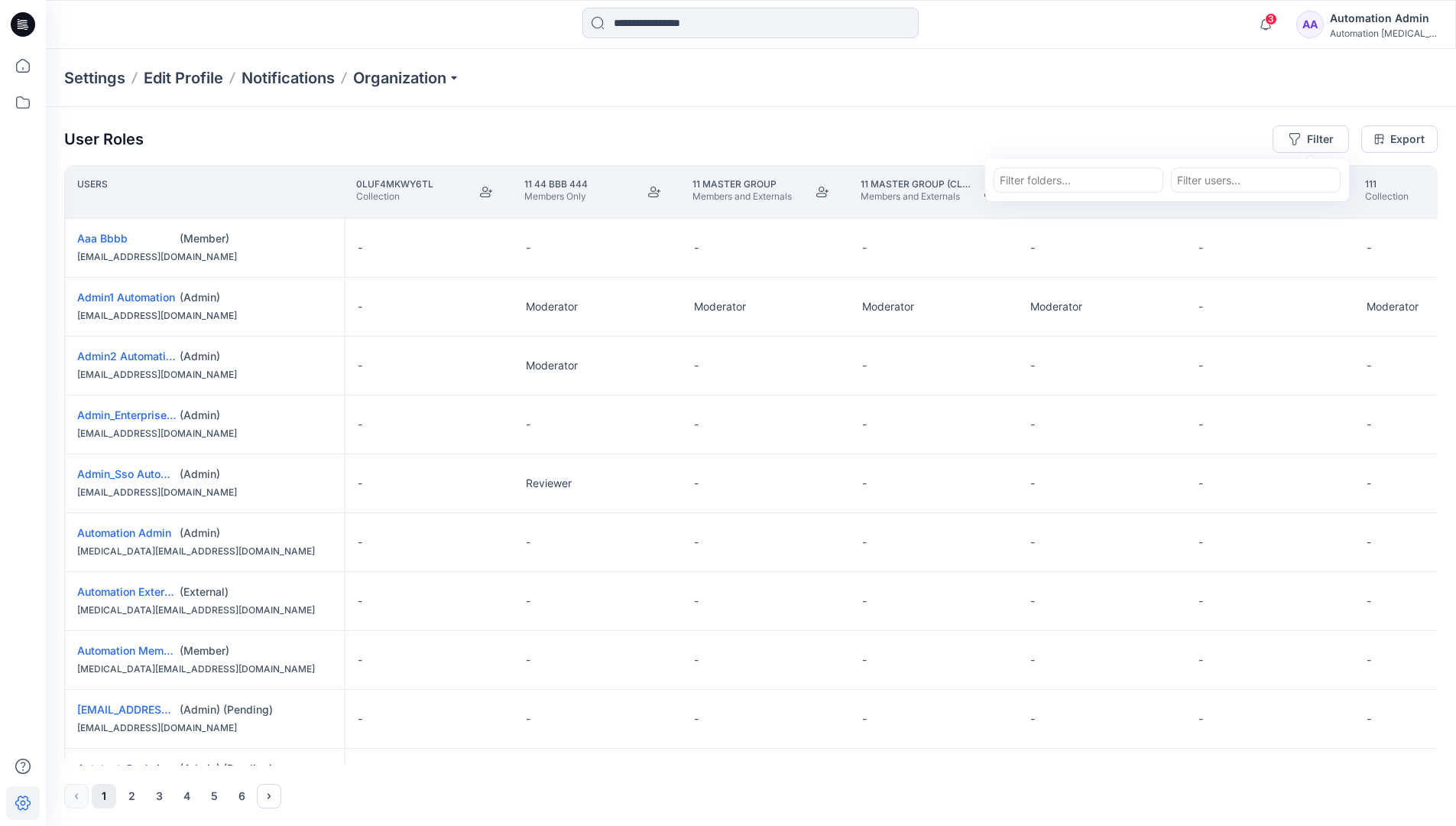
click at [1106, 181] on div at bounding box center [1078, 180] width 158 height 20
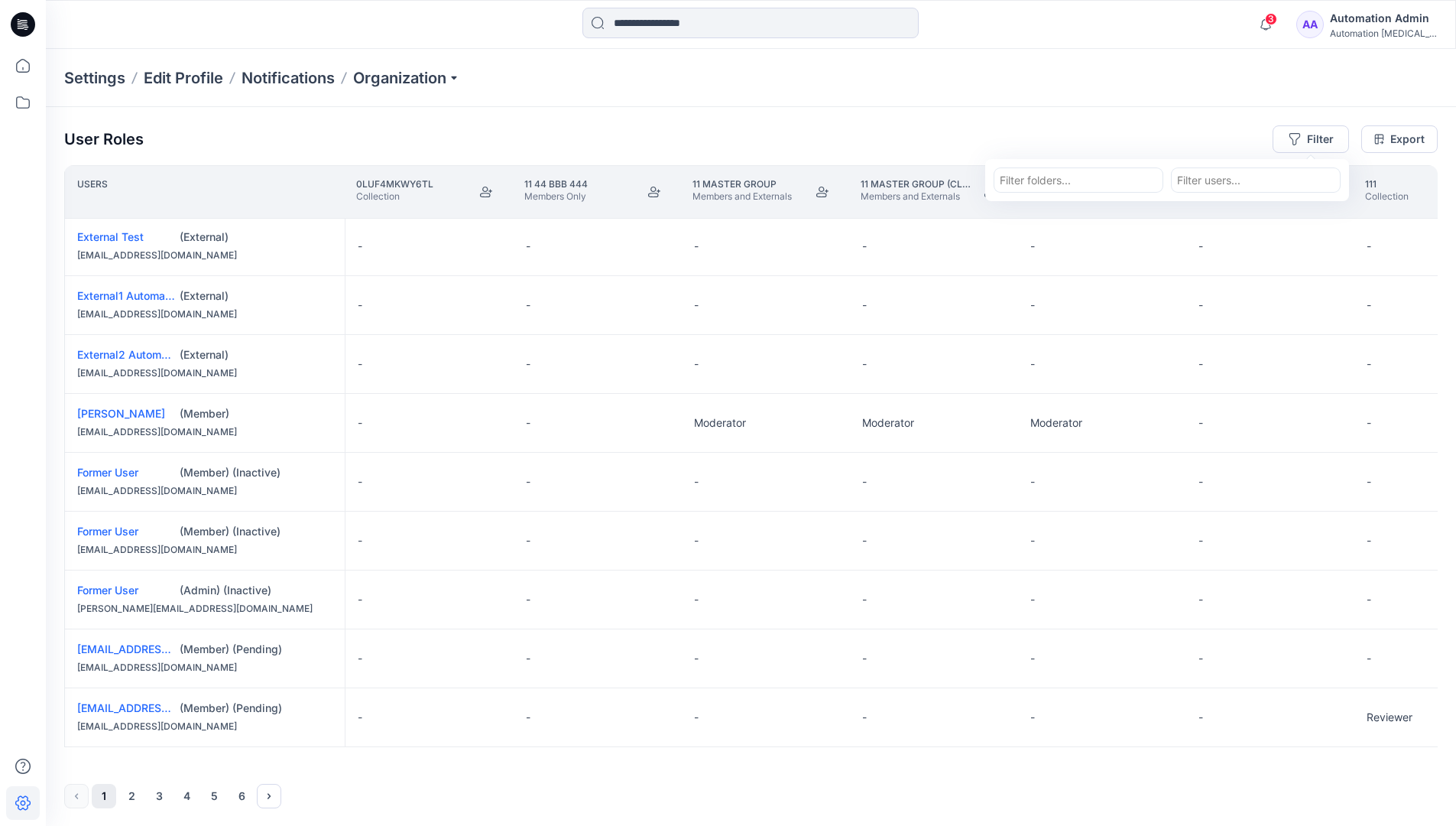
click at [1414, 11] on div "Automation Admin" at bounding box center [1384, 19] width 107 height 19
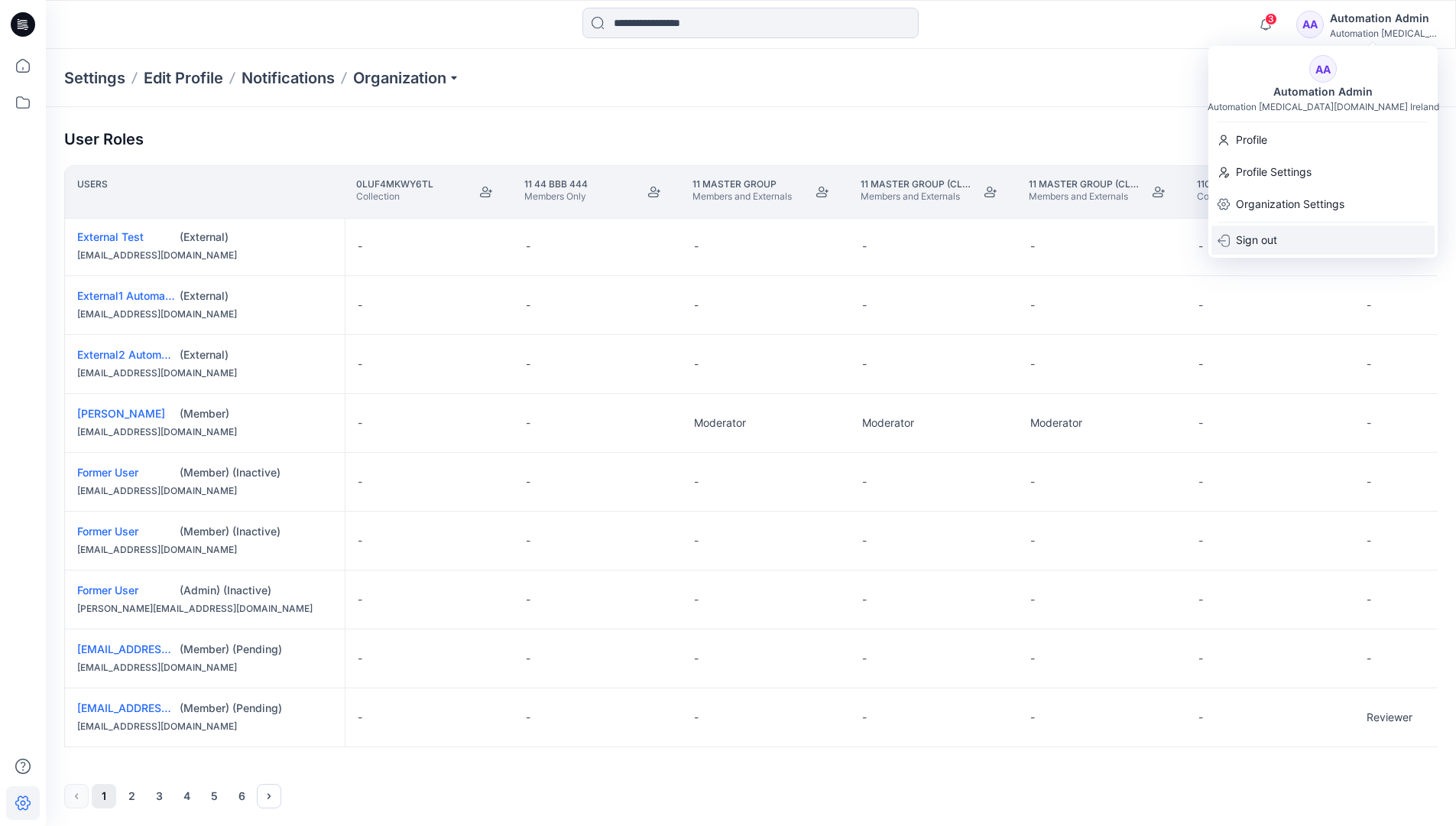
click at [1296, 241] on div "Sign out" at bounding box center [1323, 240] width 223 height 29
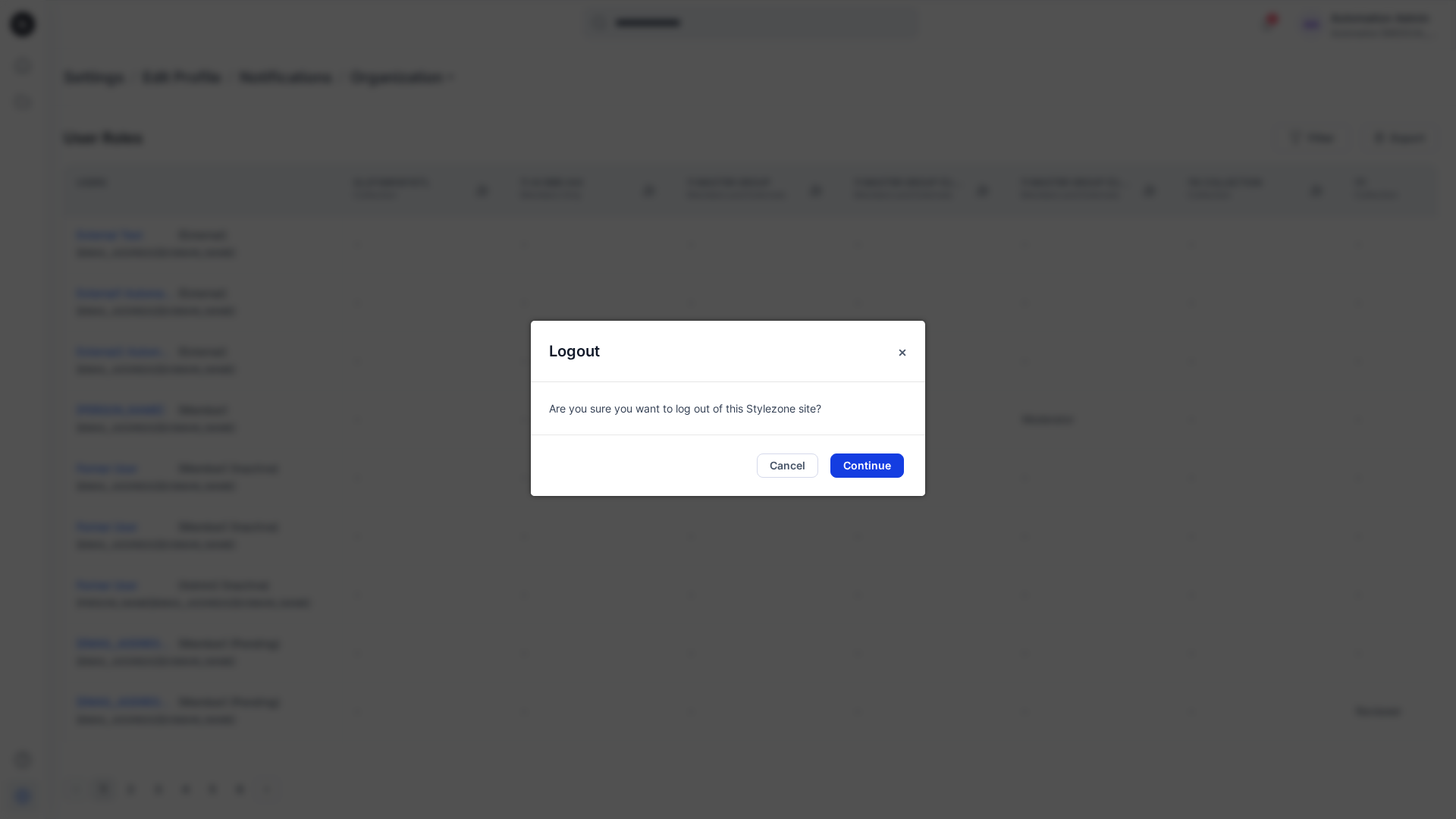
click at [893, 457] on button "Continue" at bounding box center [867, 465] width 73 height 24
